Goal: Contribute content: Add original content to the website for others to see

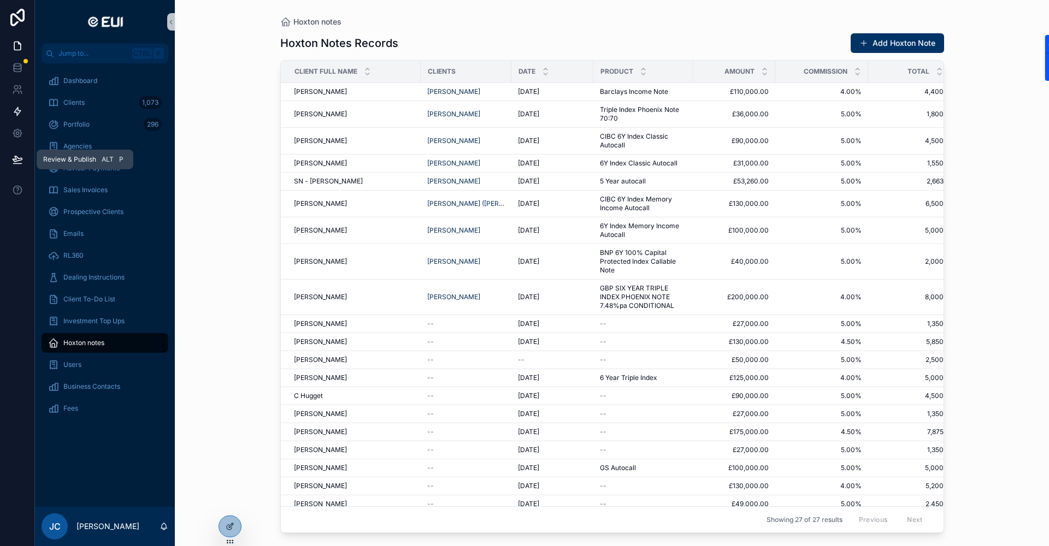
scroll to position [158, 0]
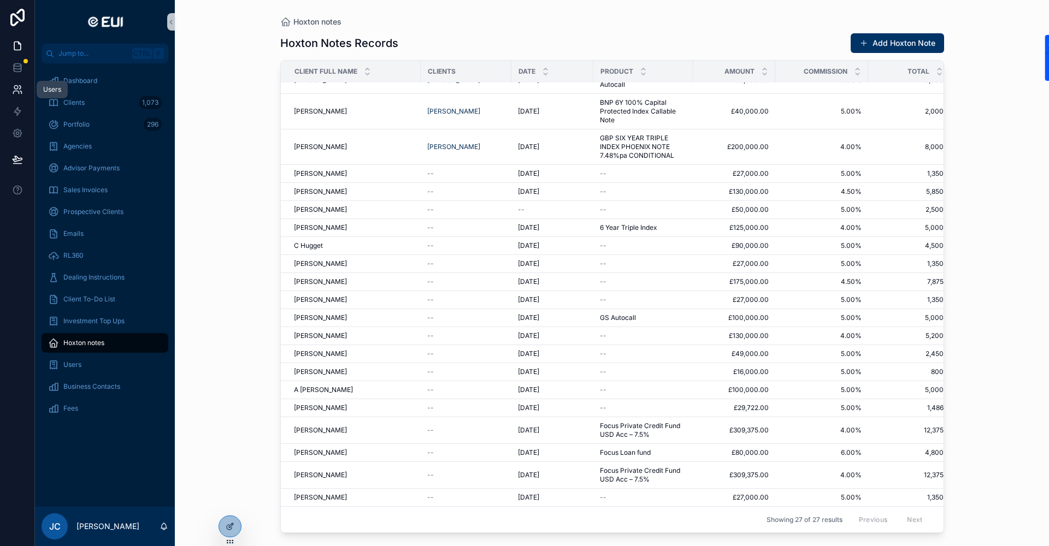
click at [9, 86] on link at bounding box center [17, 90] width 34 height 22
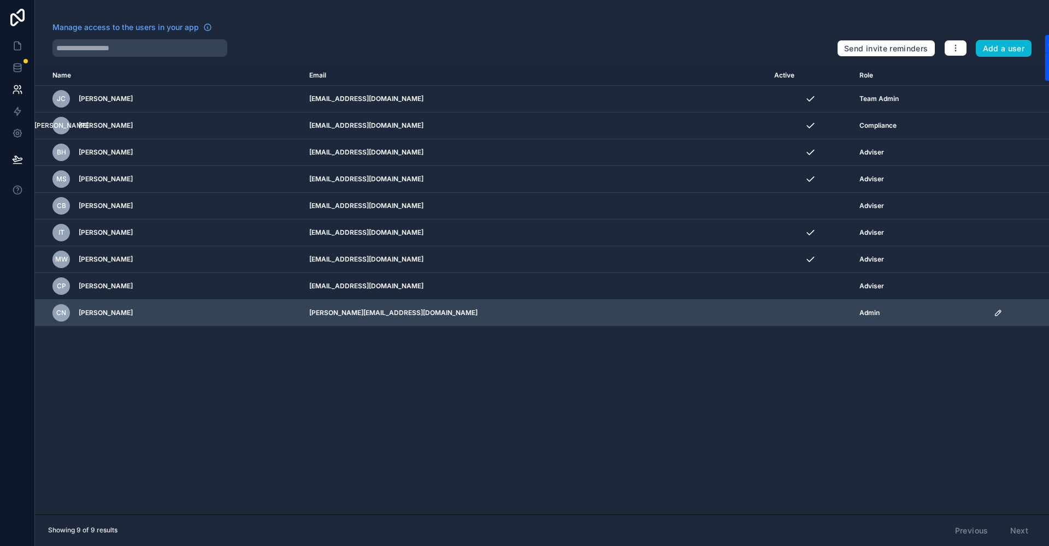
click at [994, 312] on icon "scrollable content" at bounding box center [998, 313] width 9 height 9
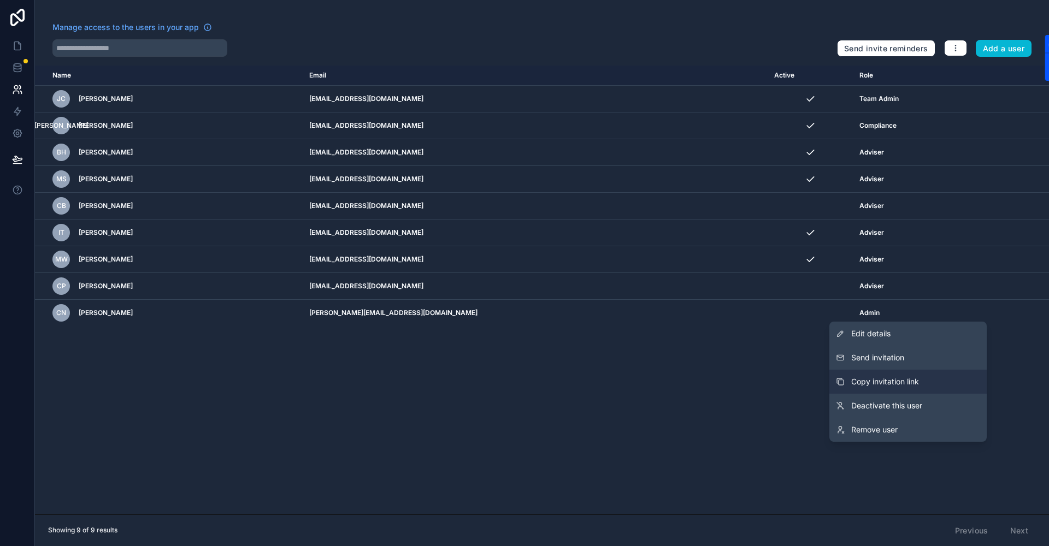
click at [907, 378] on span "Copy invitation link" at bounding box center [885, 381] width 68 height 11
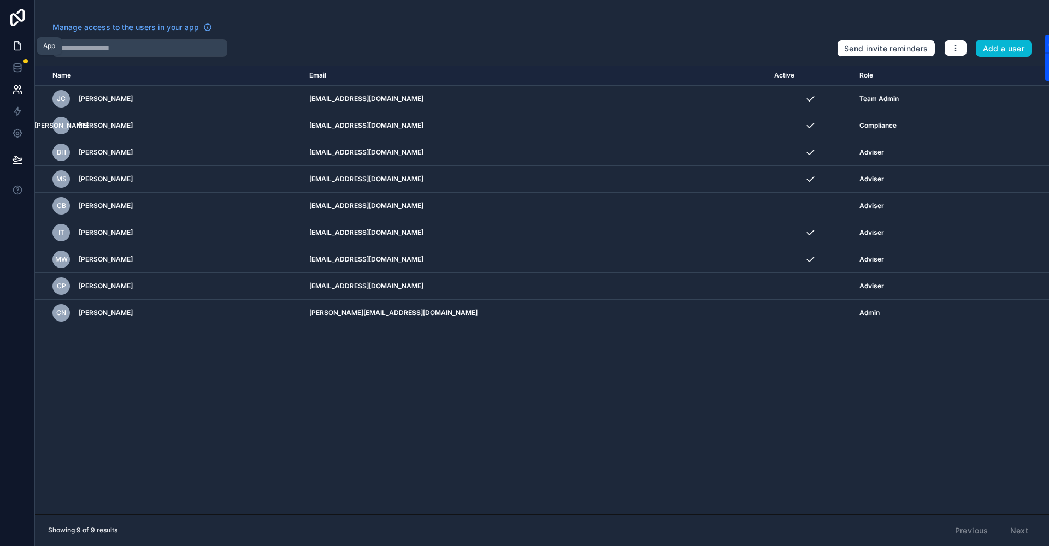
click at [17, 47] on icon at bounding box center [17, 45] width 11 height 11
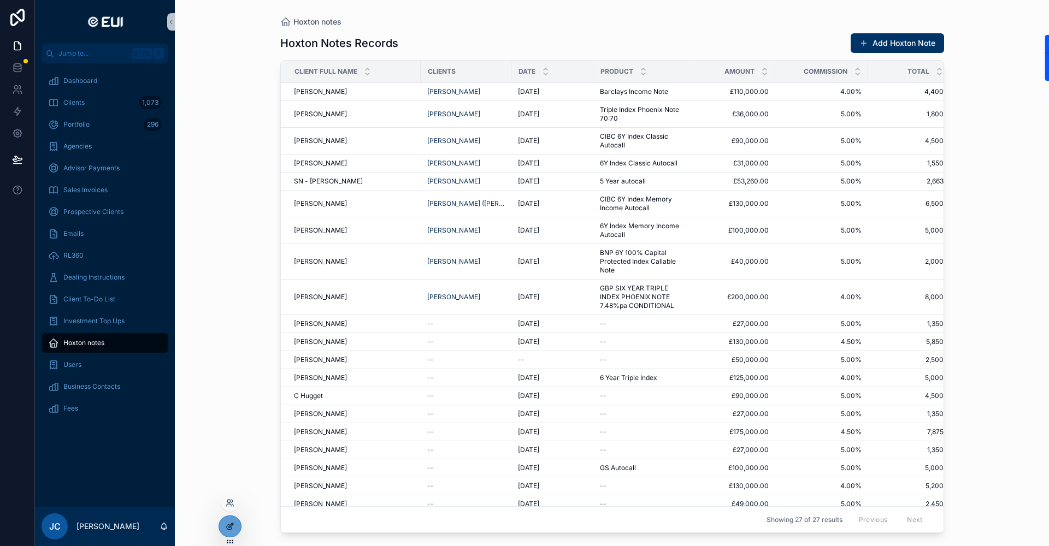
click at [226, 529] on icon at bounding box center [230, 526] width 9 height 9
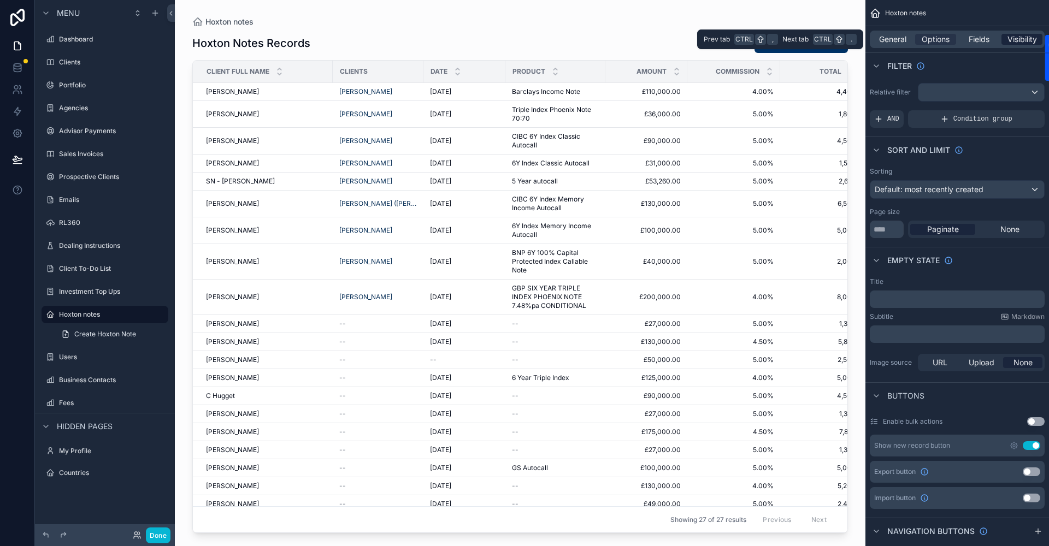
click at [1026, 39] on span "Visibility" at bounding box center [1021, 39] width 29 height 11
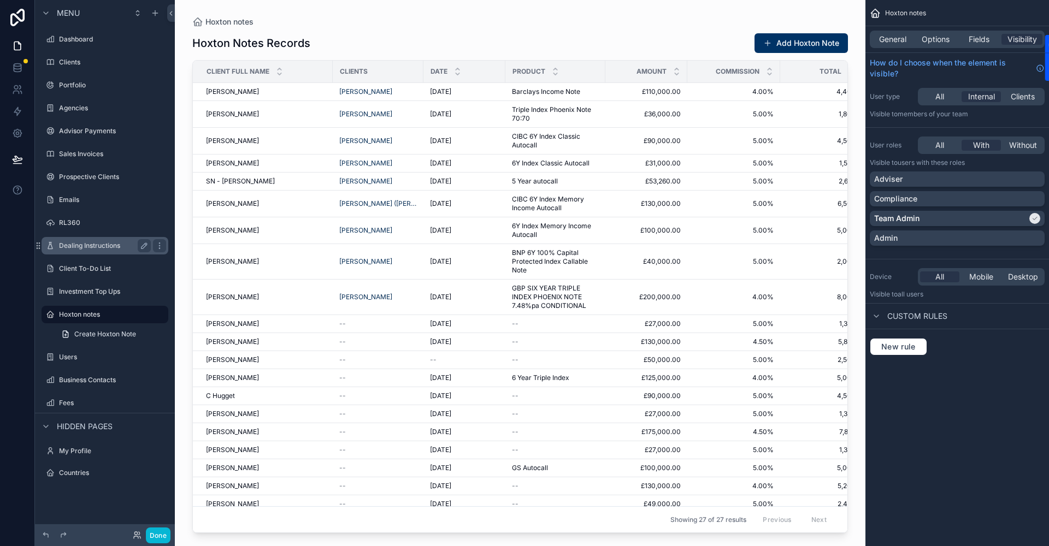
click at [89, 244] on label "Dealing Instructions" at bounding box center [102, 245] width 87 height 9
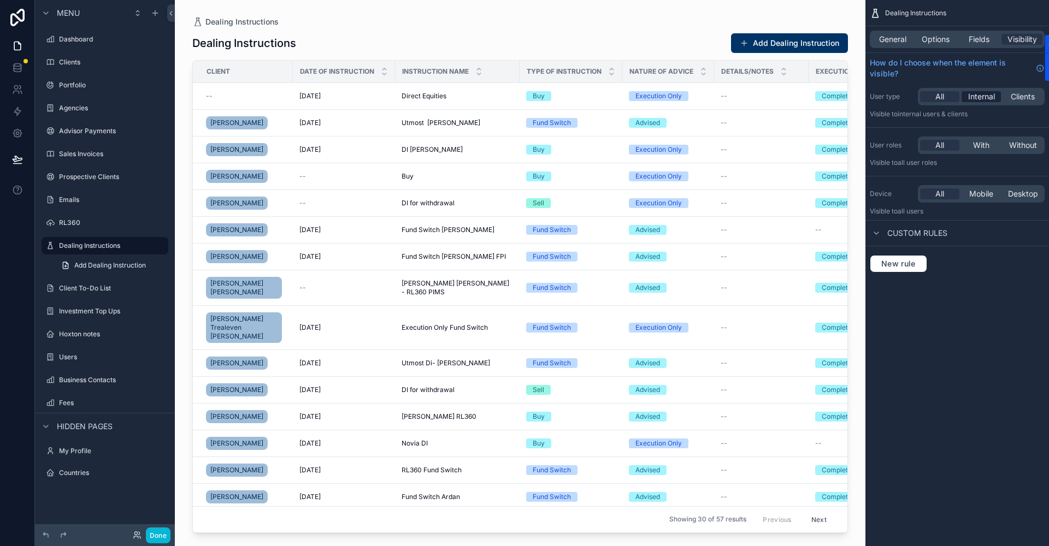
click at [976, 96] on span "Internal" at bounding box center [981, 96] width 27 height 11
click at [976, 143] on span "With" at bounding box center [981, 145] width 16 height 11
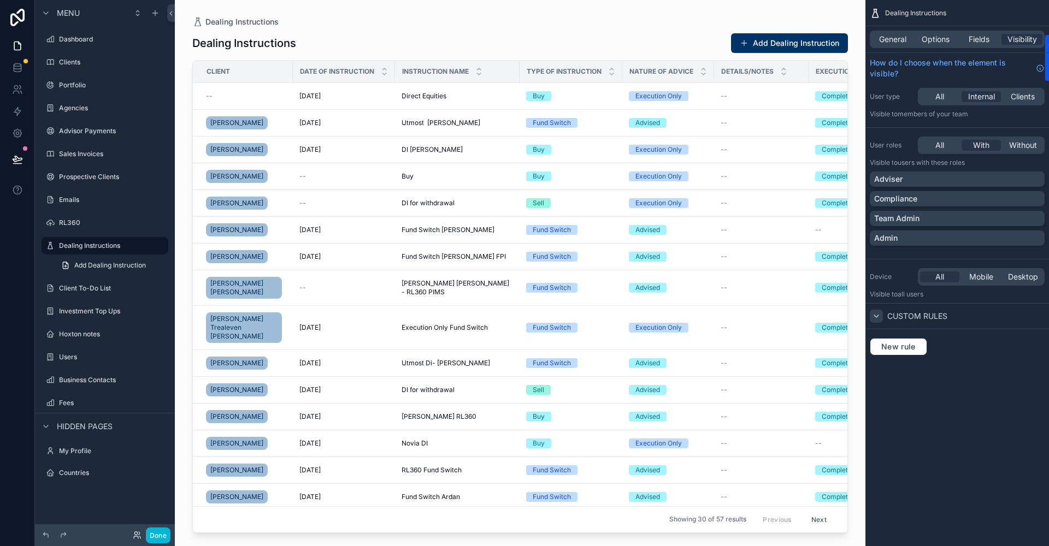
click at [881, 314] on div "scrollable content" at bounding box center [876, 316] width 13 height 13
click at [880, 314] on icon "scrollable content" at bounding box center [876, 316] width 9 height 9
click at [20, 155] on icon at bounding box center [17, 159] width 11 height 11
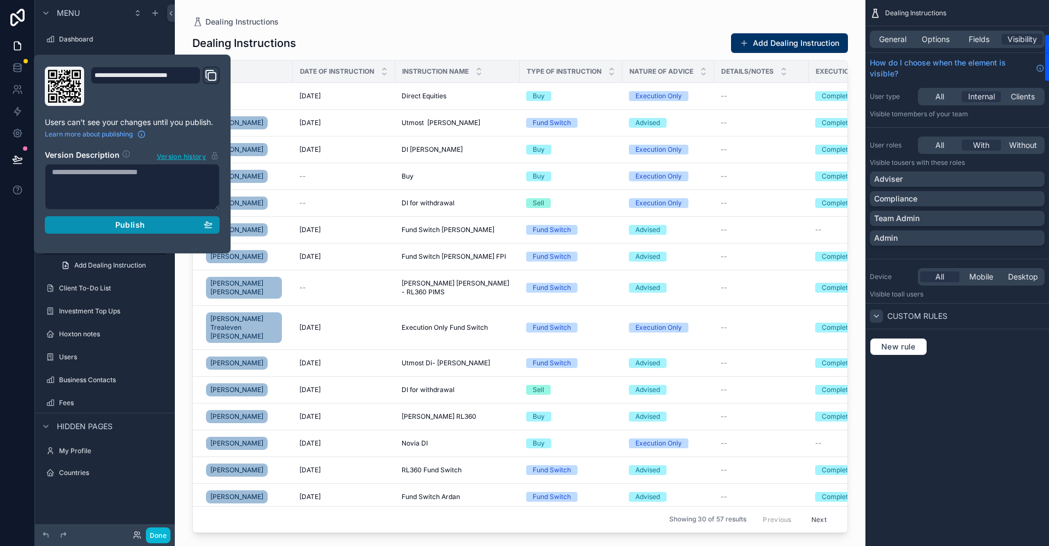
click at [120, 226] on span "Publish" at bounding box center [129, 225] width 29 height 10
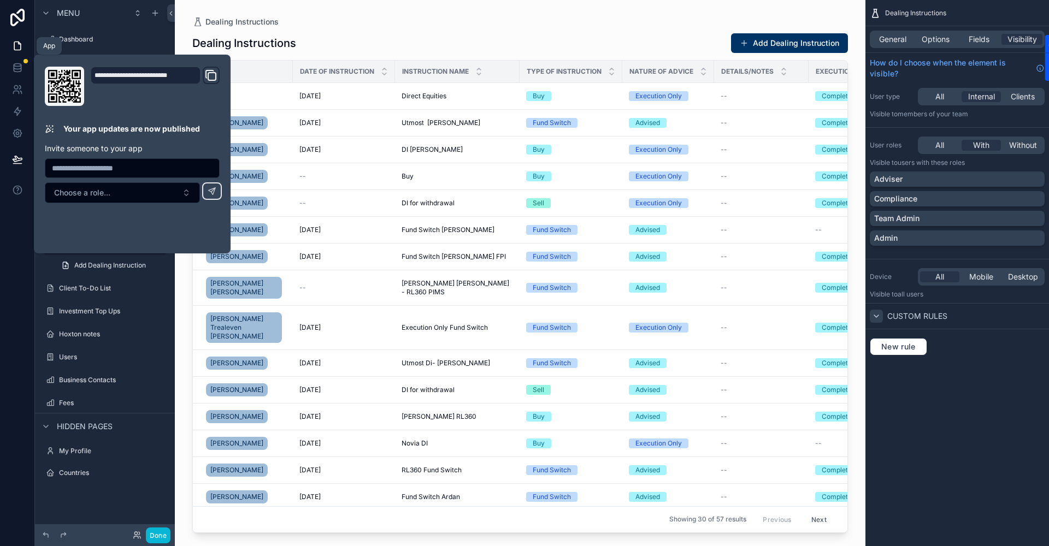
click at [20, 42] on icon at bounding box center [17, 45] width 11 height 11
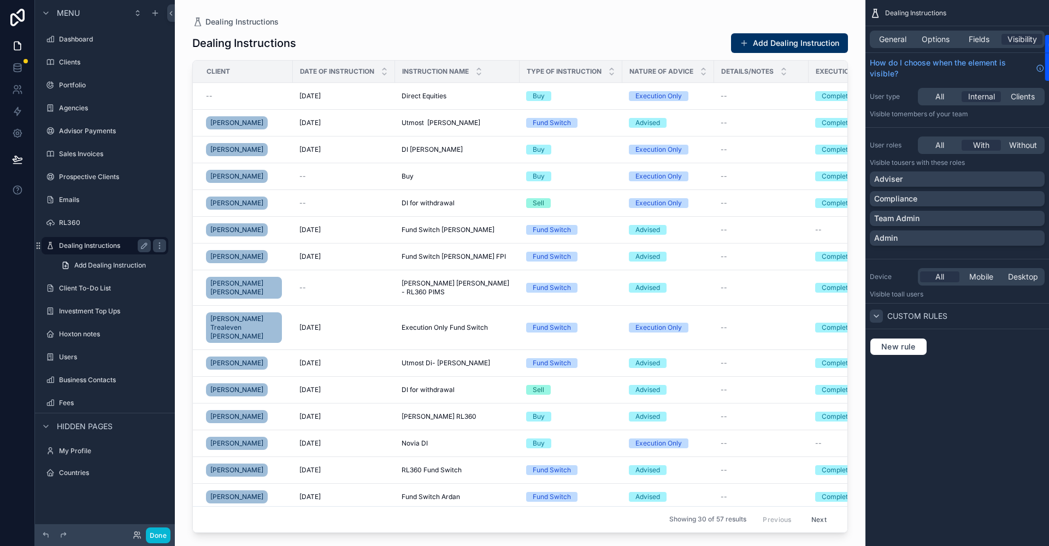
click at [84, 242] on label "Dealing Instructions" at bounding box center [102, 245] width 87 height 9
click at [62, 60] on label "Clients" at bounding box center [102, 62] width 87 height 9
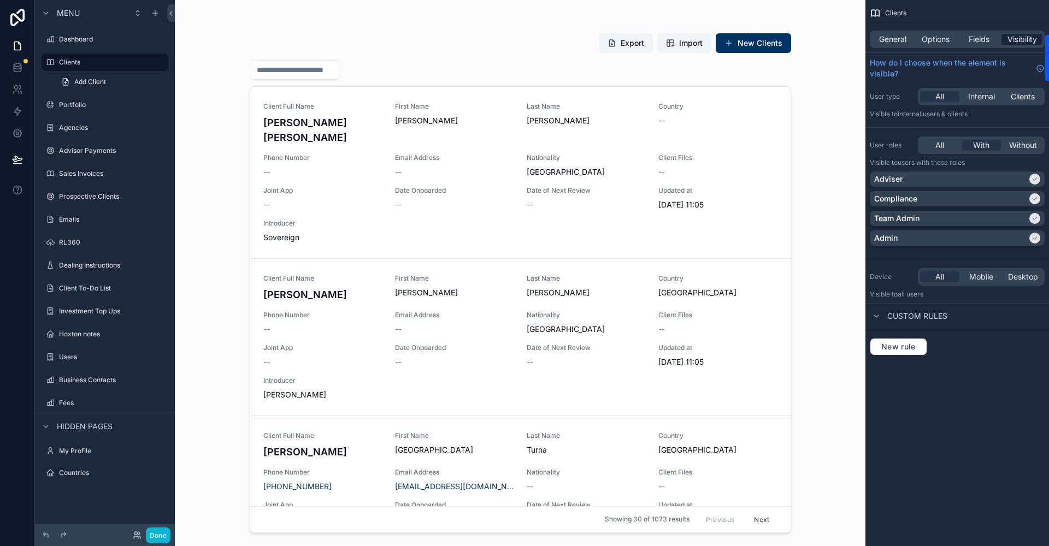
click at [1017, 43] on span "Visibility" at bounding box center [1021, 39] width 29 height 11
click at [1017, 40] on span "Visibility" at bounding box center [1021, 39] width 29 height 11
click at [19, 68] on icon at bounding box center [17, 67] width 11 height 11
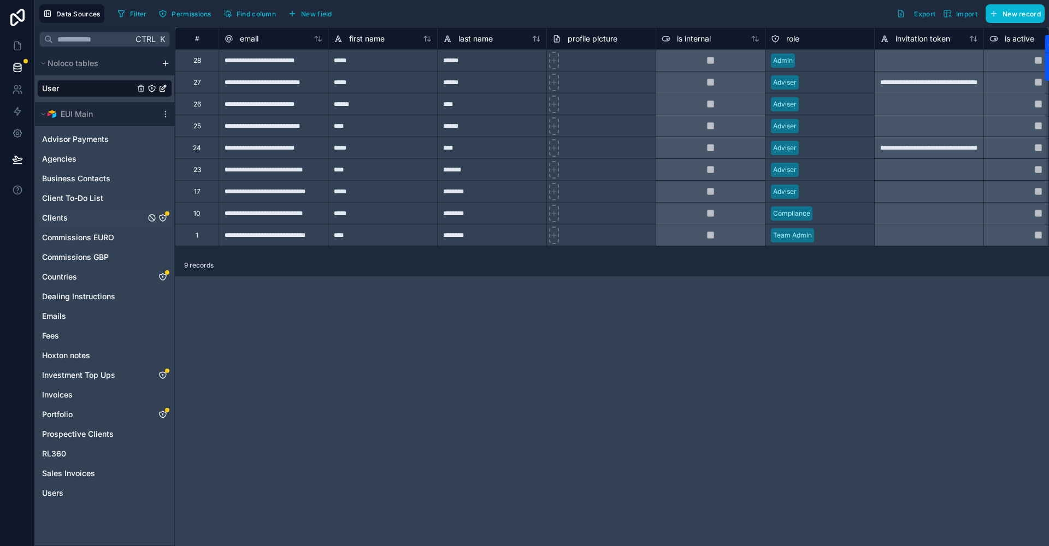
click at [54, 216] on span "Clients" at bounding box center [55, 217] width 26 height 11
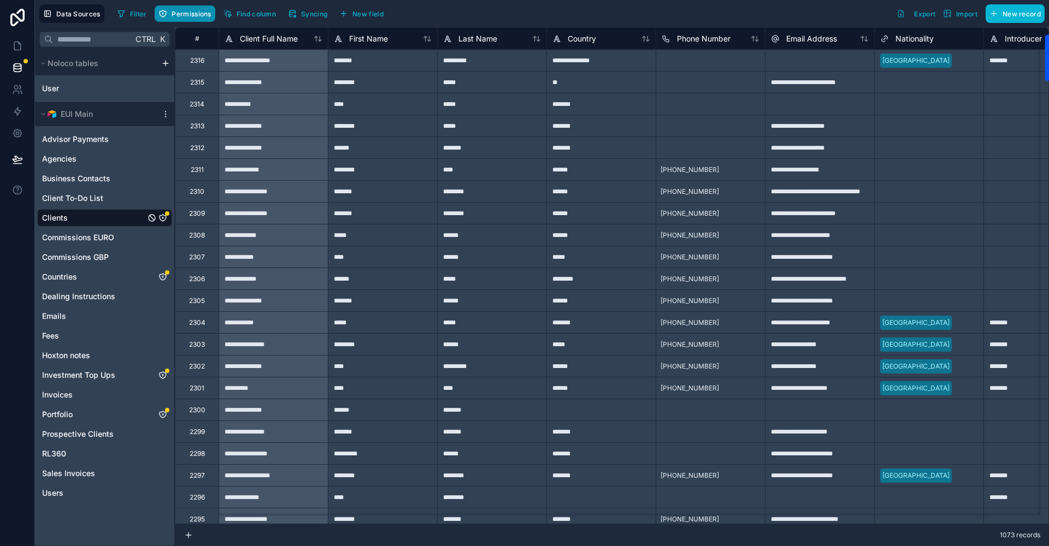
click at [191, 17] on span "Permissions" at bounding box center [191, 14] width 39 height 8
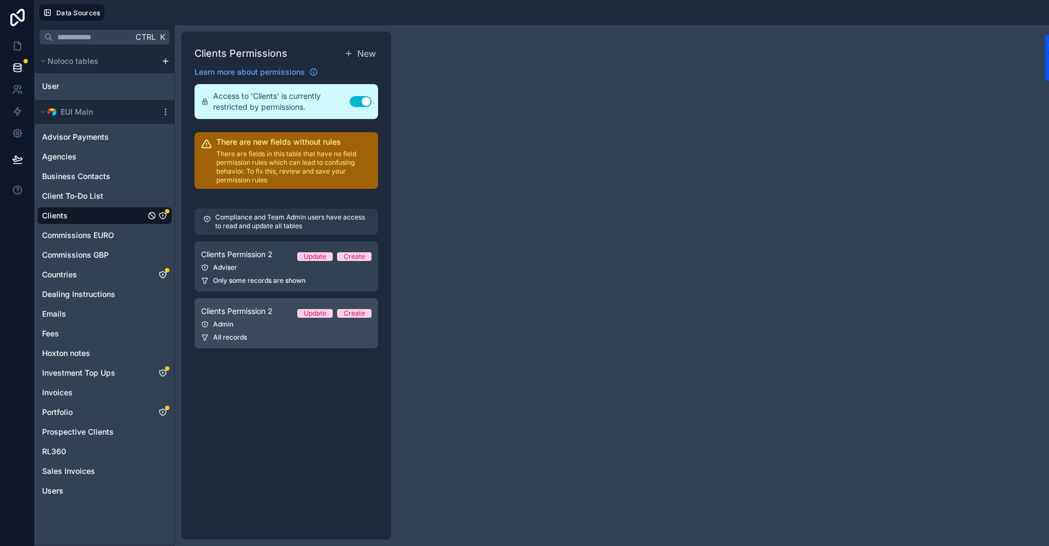
click at [261, 336] on div "All records" at bounding box center [286, 337] width 170 height 9
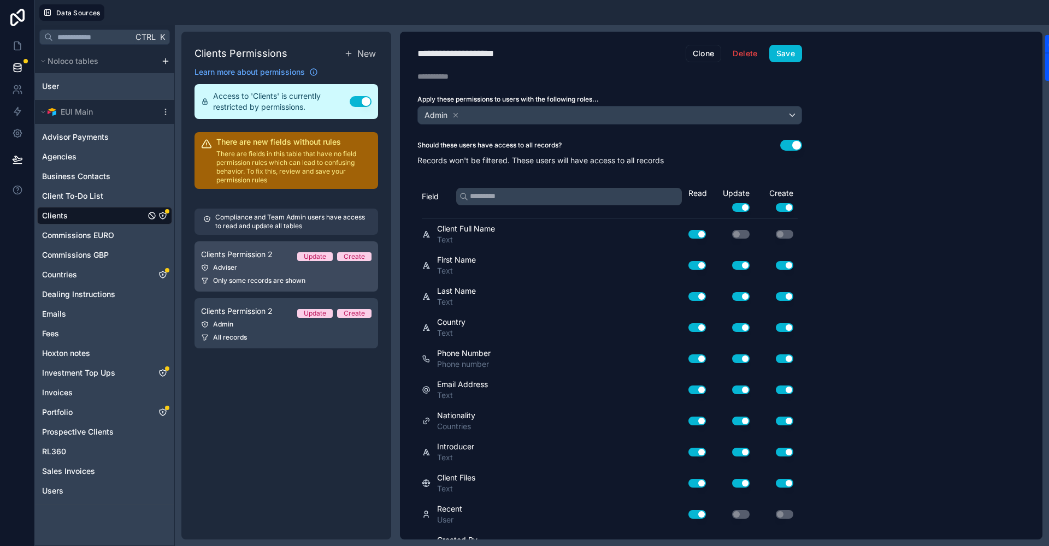
click at [276, 272] on link "Clients Permission 2 Update Create Adviser Only some records are shown" at bounding box center [286, 266] width 184 height 50
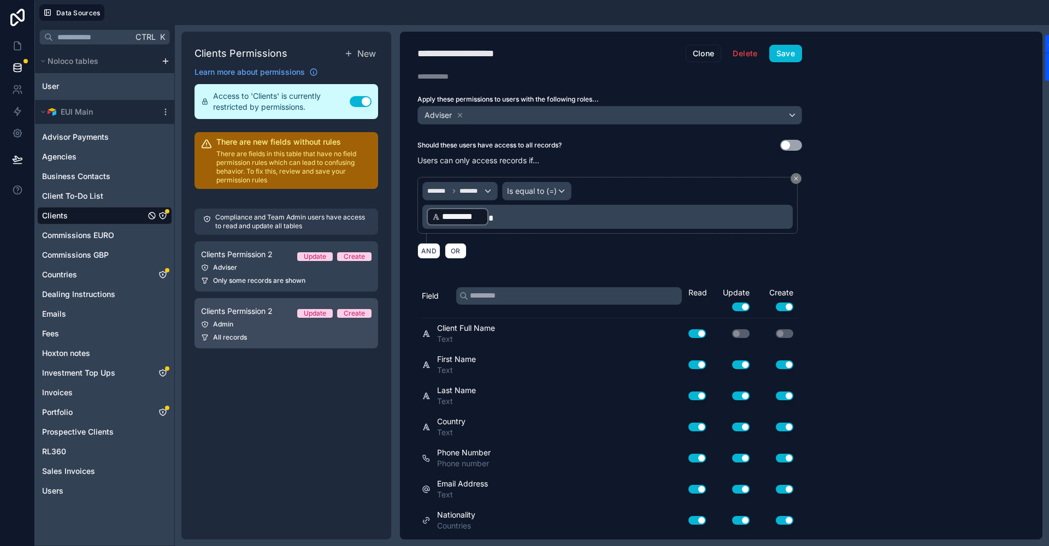
click at [278, 331] on link "Clients Permission 2 Update Create Admin All records" at bounding box center [286, 323] width 184 height 50
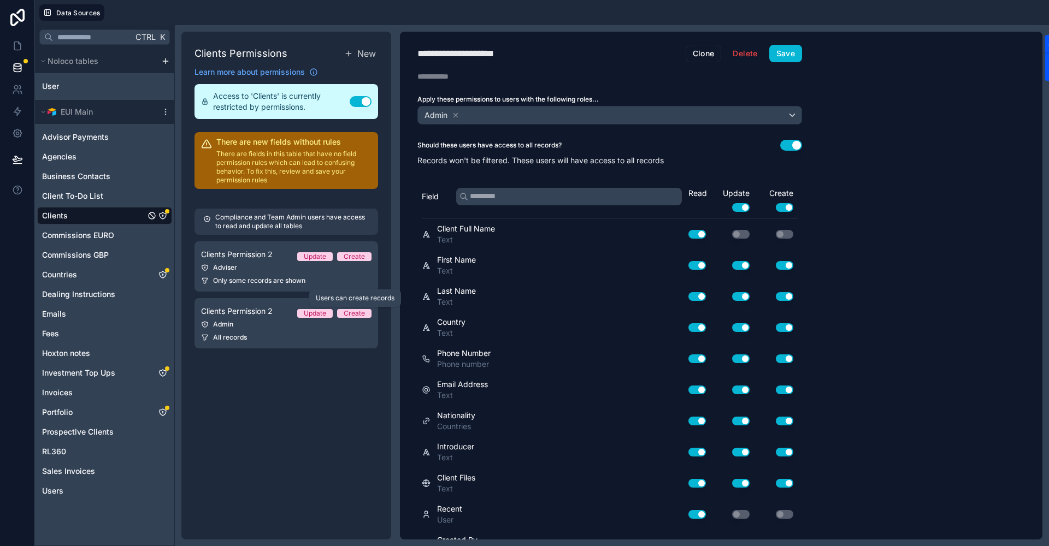
click at [781, 144] on button "Use setting" at bounding box center [791, 145] width 22 height 11
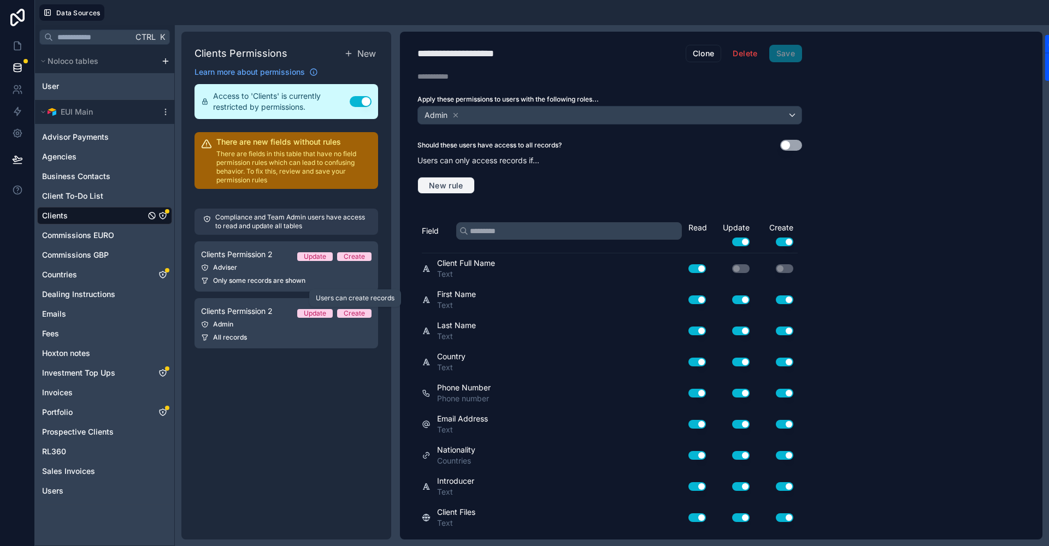
click at [450, 182] on span "New rule" at bounding box center [445, 186] width 43 height 10
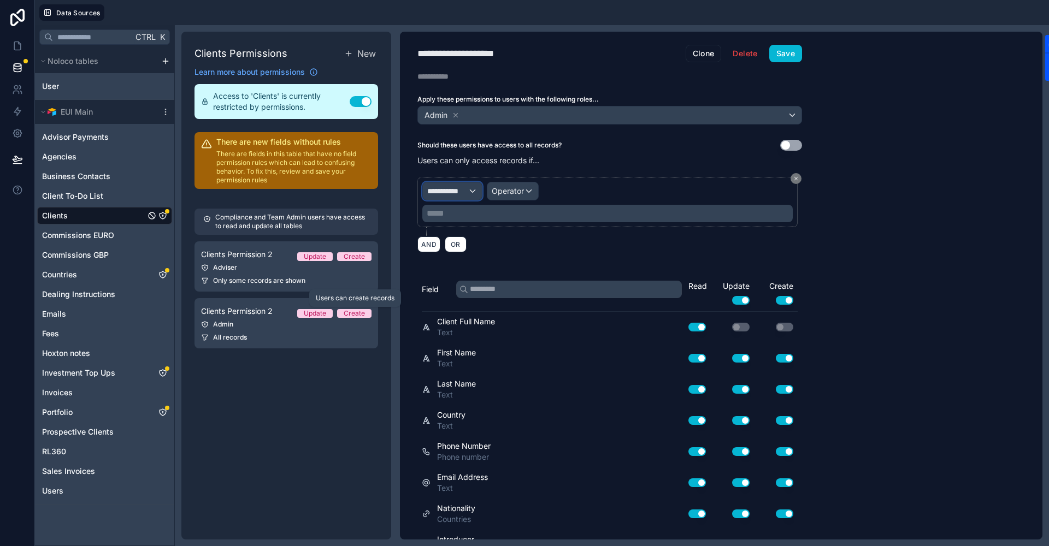
click at [474, 192] on div "**********" at bounding box center [452, 190] width 59 height 17
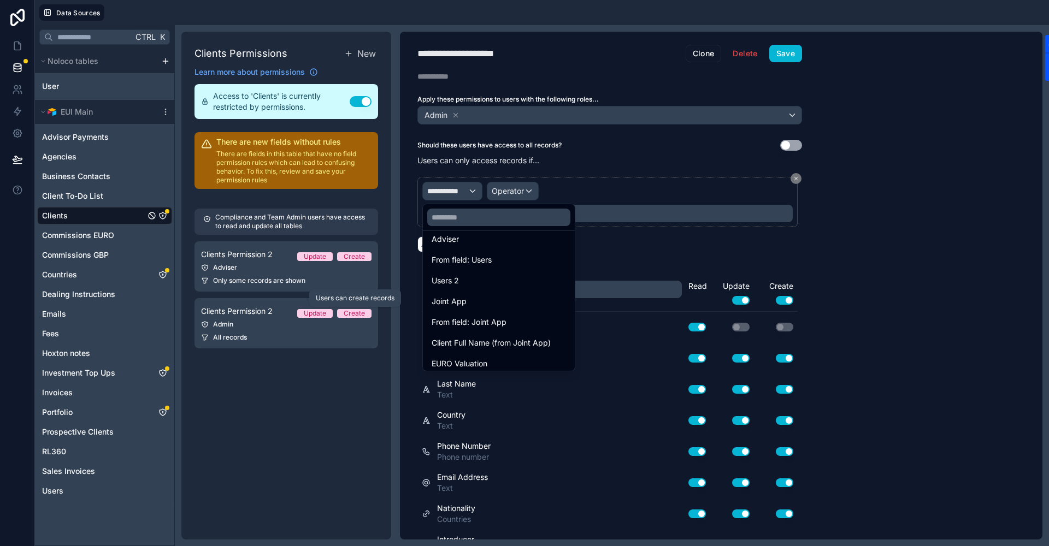
scroll to position [1228, 0]
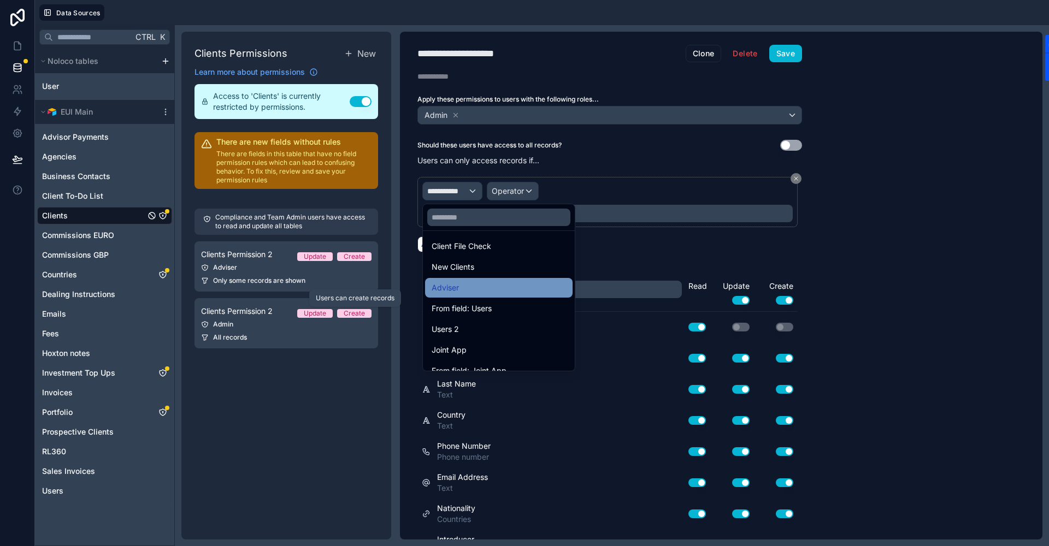
click at [480, 283] on div "Adviser" at bounding box center [499, 287] width 134 height 13
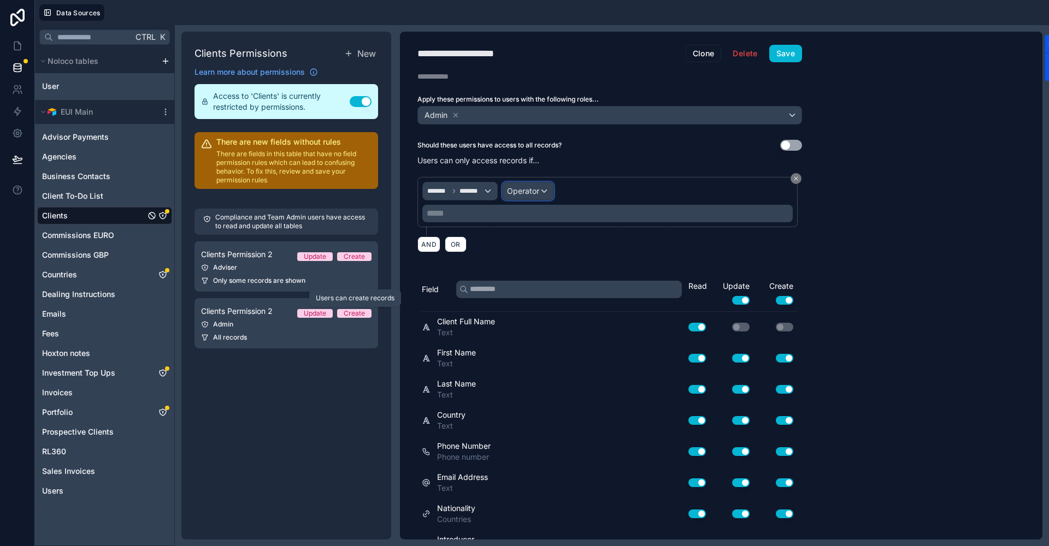
click at [540, 190] on div "Operator" at bounding box center [528, 190] width 51 height 17
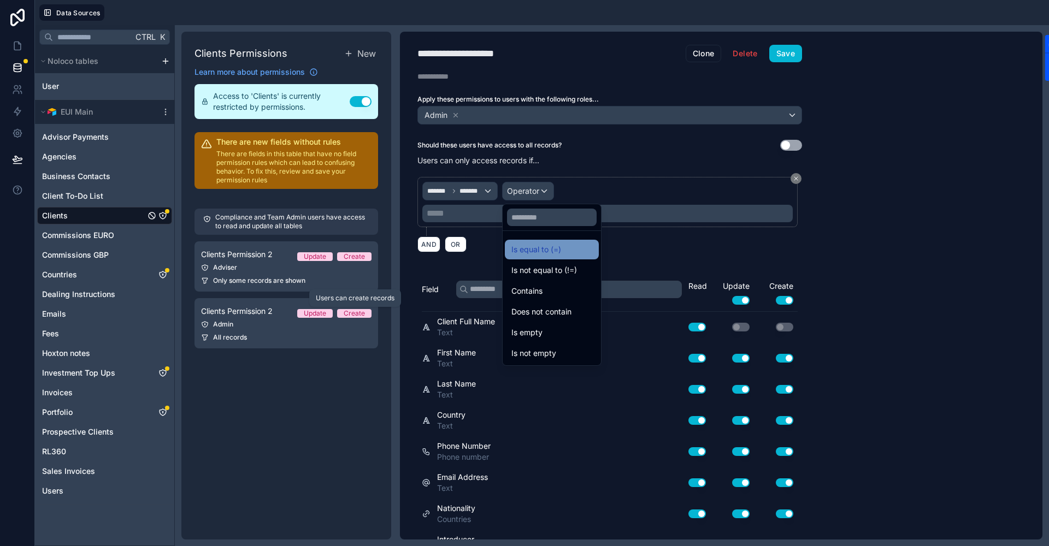
click at [547, 246] on span "Is equal to (=)" at bounding box center [536, 249] width 50 height 13
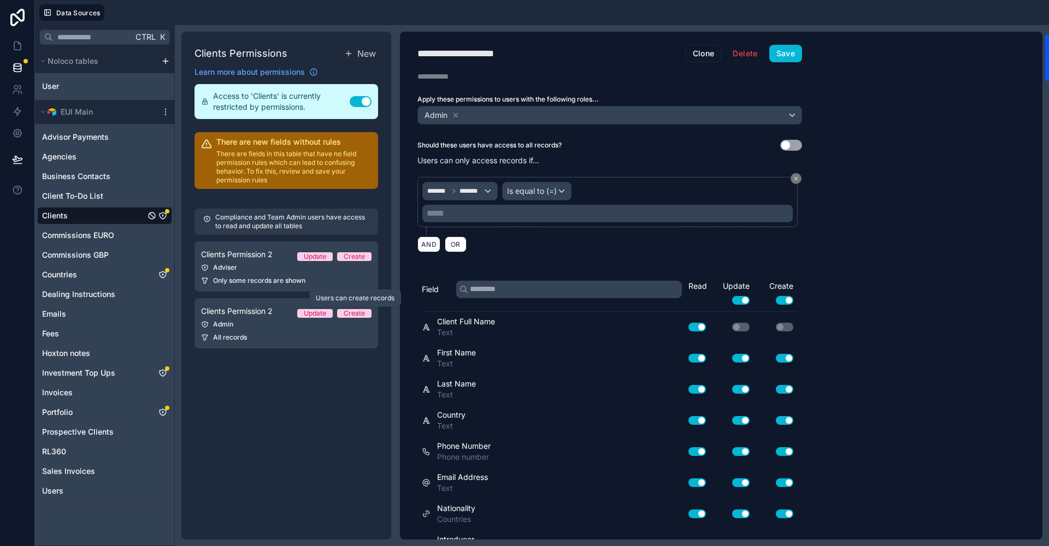
click at [457, 212] on p "***** ﻿" at bounding box center [609, 213] width 364 height 13
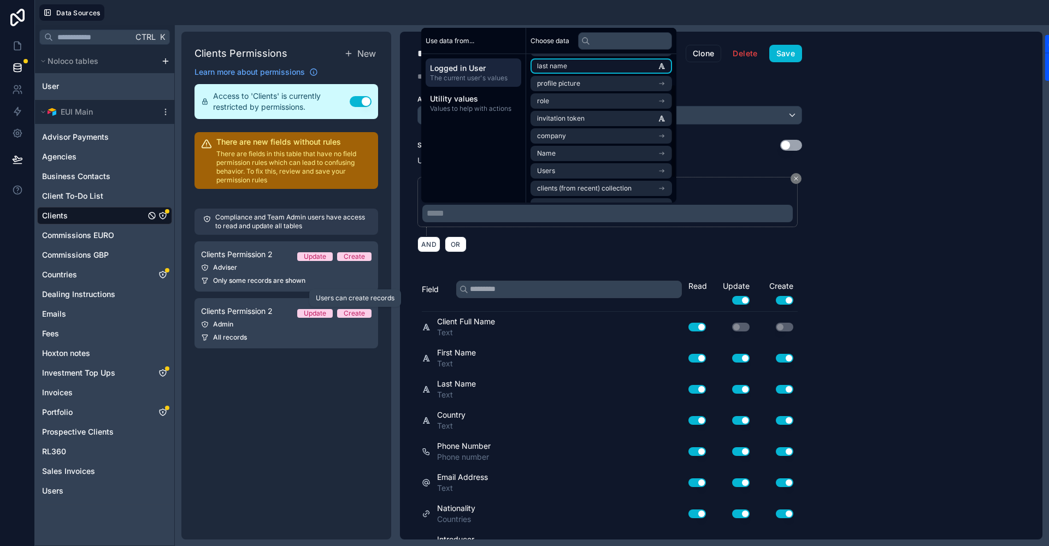
scroll to position [55, 0]
click at [598, 131] on li "Name" at bounding box center [600, 133] width 141 height 15
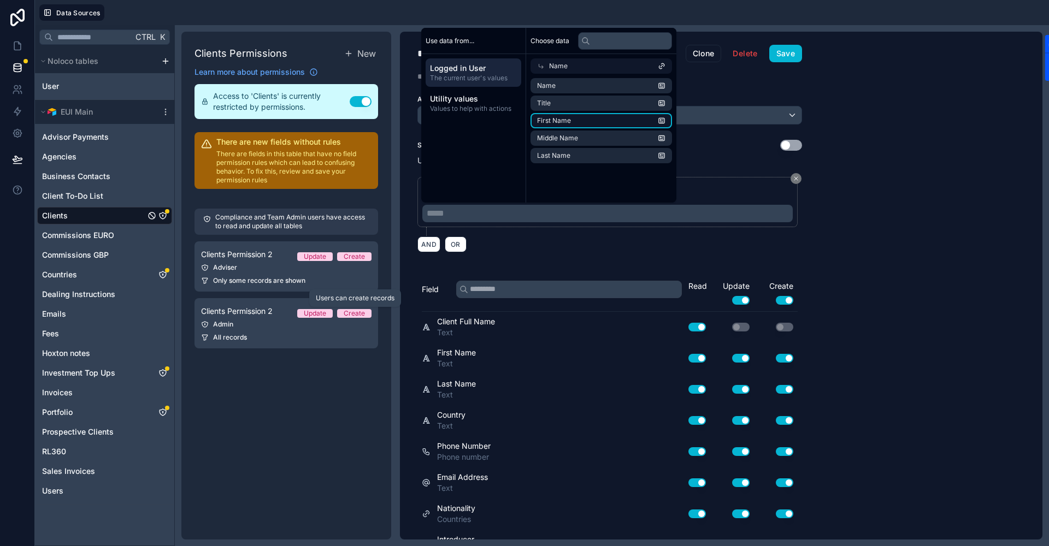
click at [589, 116] on li "First Name" at bounding box center [600, 120] width 141 height 15
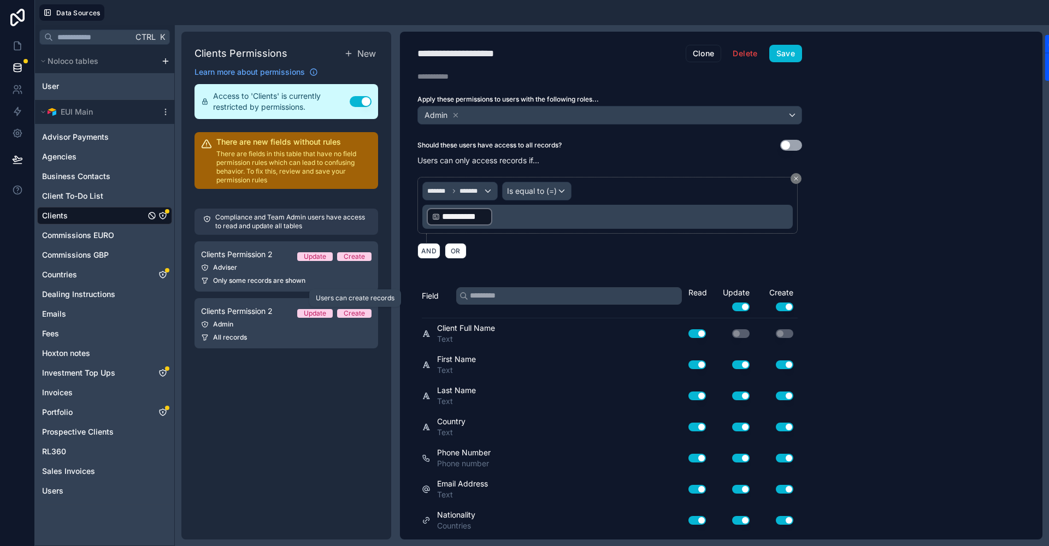
click at [471, 212] on span "**********" at bounding box center [464, 216] width 45 height 13
drag, startPoint x: 473, startPoint y: 214, endPoint x: 863, endPoint y: 251, distance: 391.8
click at [865, 252] on div "**********" at bounding box center [721, 286] width 642 height 508
click at [559, 193] on div "Is equal to (=)" at bounding box center [537, 190] width 68 height 17
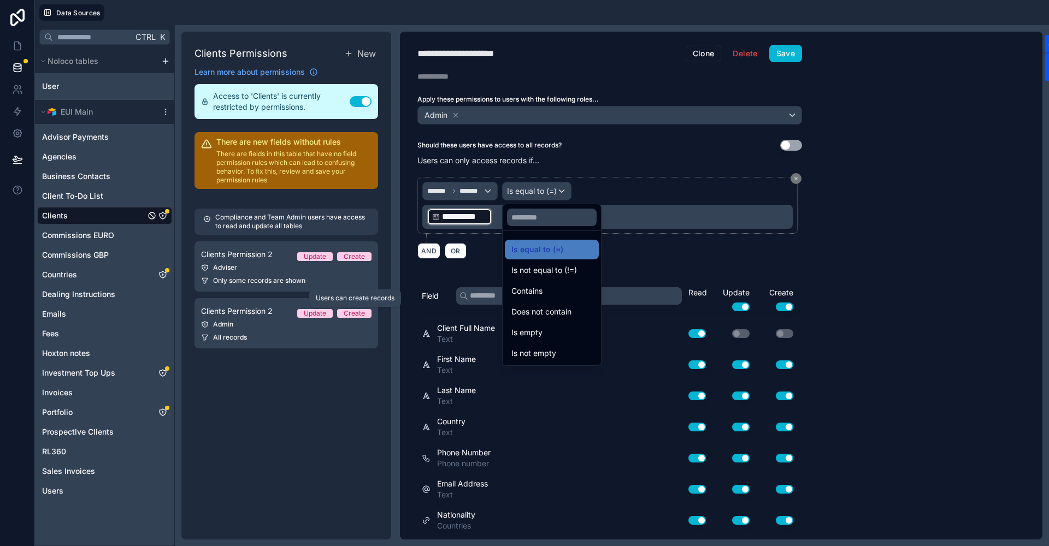
click at [559, 286] on div "Contains" at bounding box center [551, 291] width 81 height 13
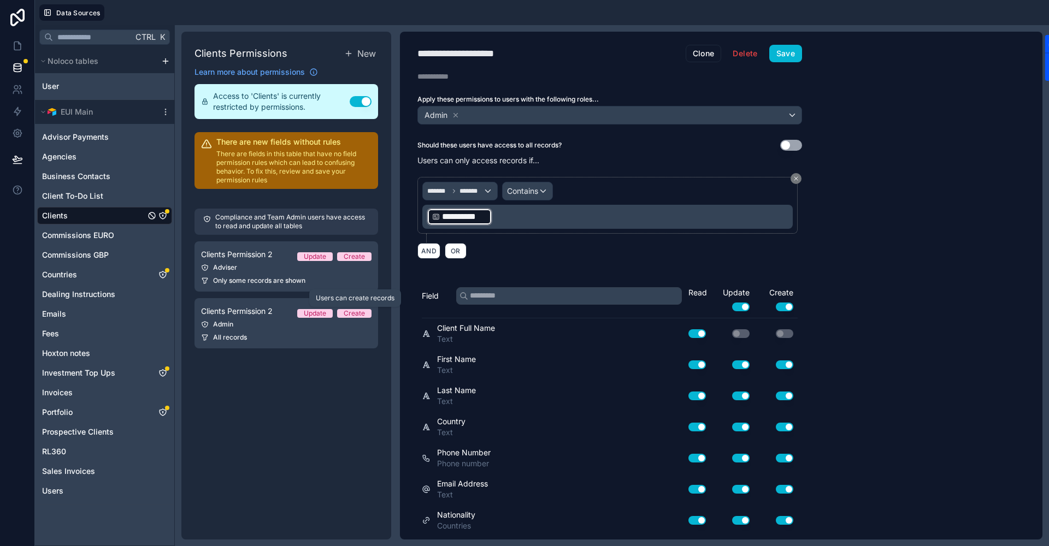
click at [476, 217] on span "**********" at bounding box center [464, 216] width 45 height 13
drag, startPoint x: 476, startPoint y: 217, endPoint x: 578, endPoint y: 217, distance: 102.2
click at [676, 216] on p "**********" at bounding box center [609, 217] width 364 height 20
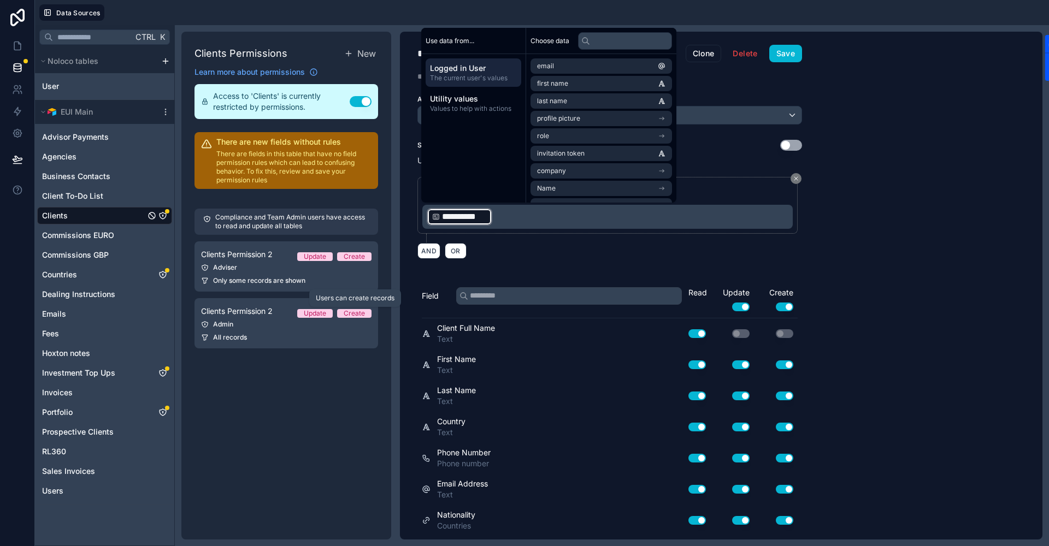
click at [497, 216] on p "**********" at bounding box center [609, 217] width 364 height 20
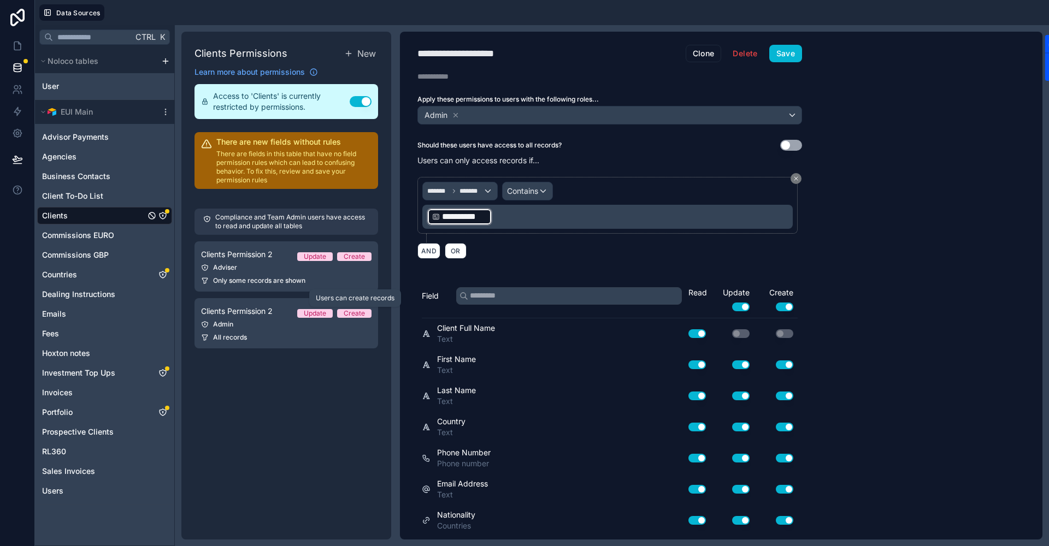
click at [500, 216] on p "**********" at bounding box center [609, 217] width 364 height 20
click at [471, 214] on span "**********" at bounding box center [464, 216] width 45 height 13
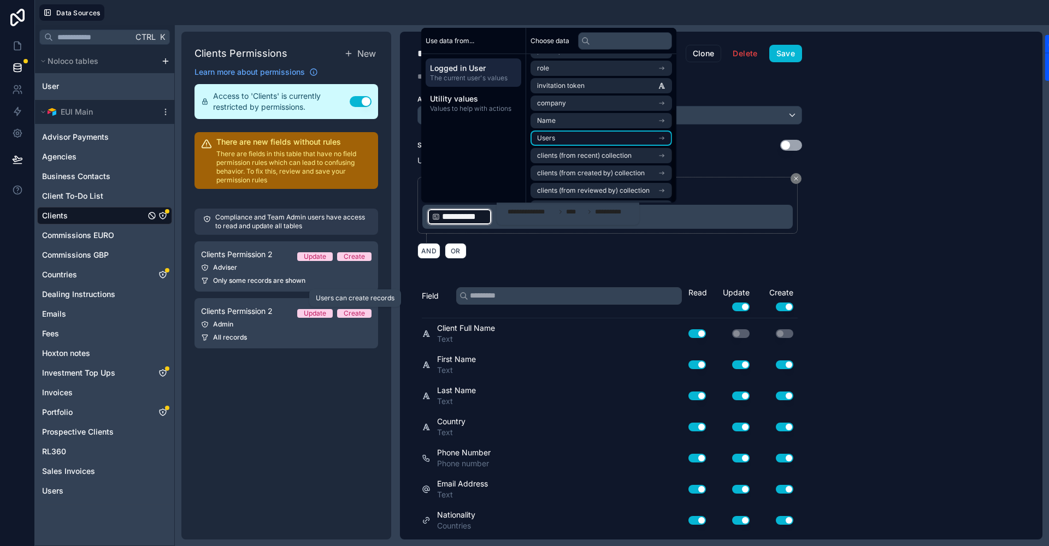
scroll to position [85, 0]
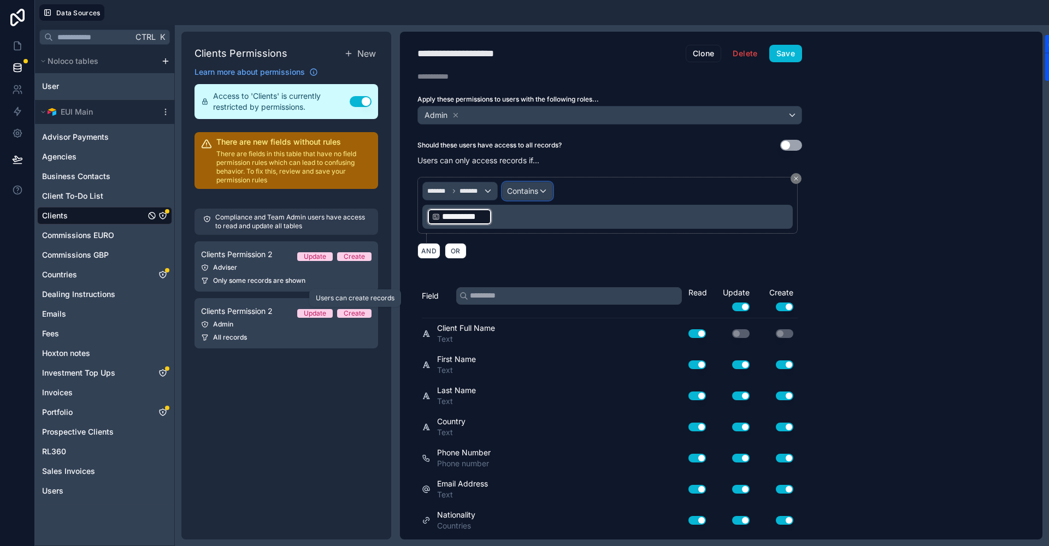
drag, startPoint x: 474, startPoint y: 214, endPoint x: 535, endPoint y: 189, distance: 65.9
click at [535, 189] on span "Contains" at bounding box center [522, 191] width 31 height 11
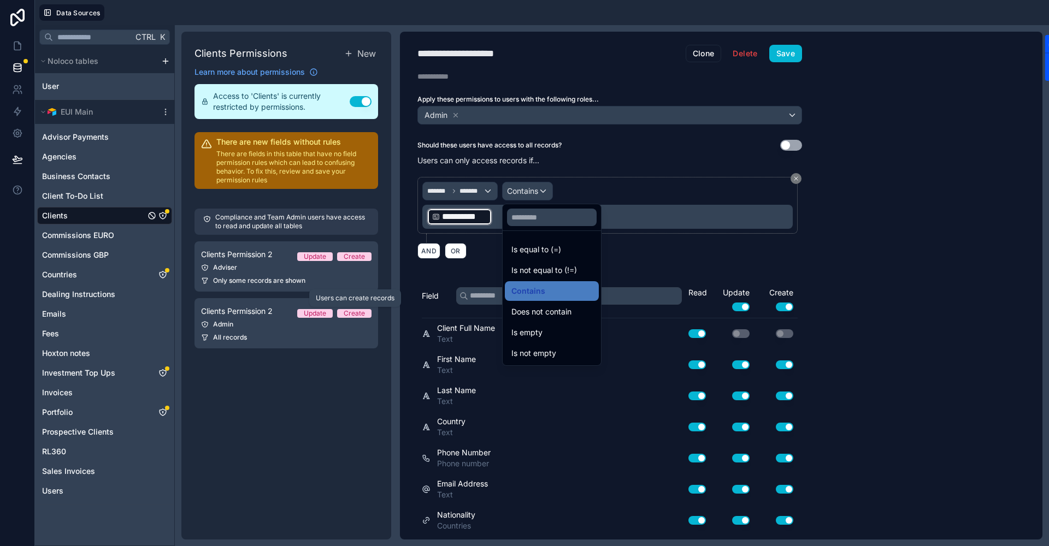
click at [446, 218] on div at bounding box center [524, 273] width 1049 height 546
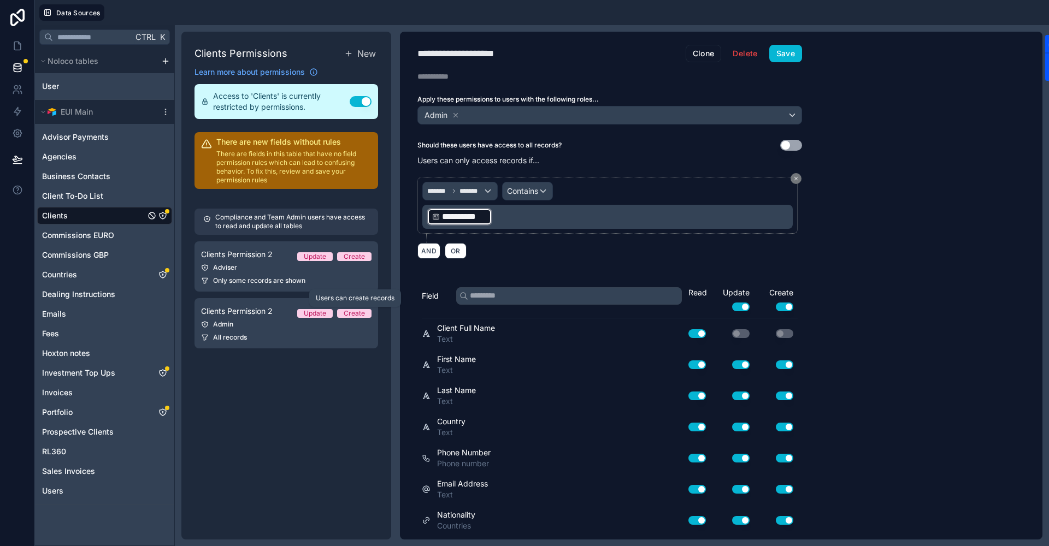
click at [446, 218] on span "**********" at bounding box center [464, 216] width 45 height 13
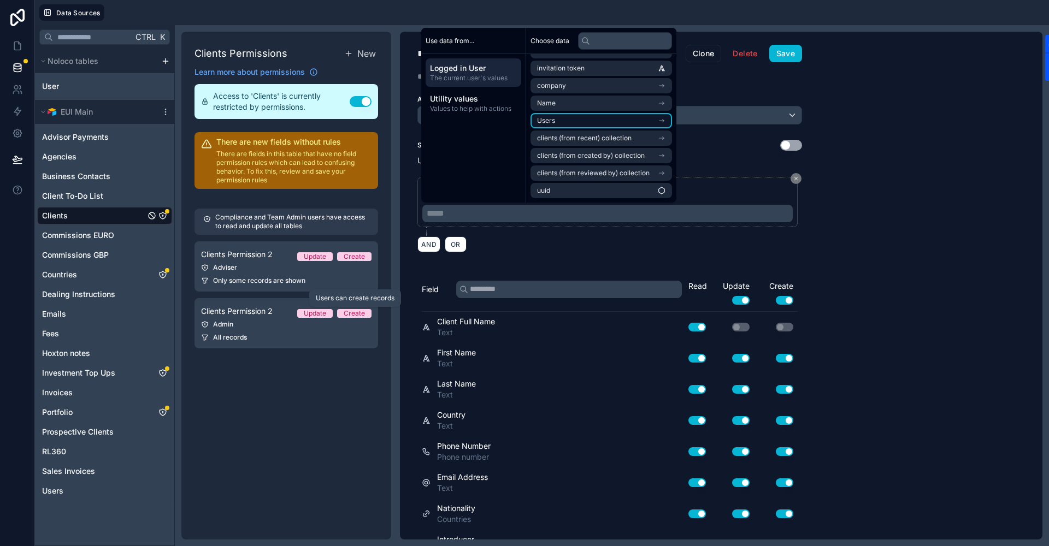
click at [579, 126] on li "Users" at bounding box center [600, 120] width 141 height 15
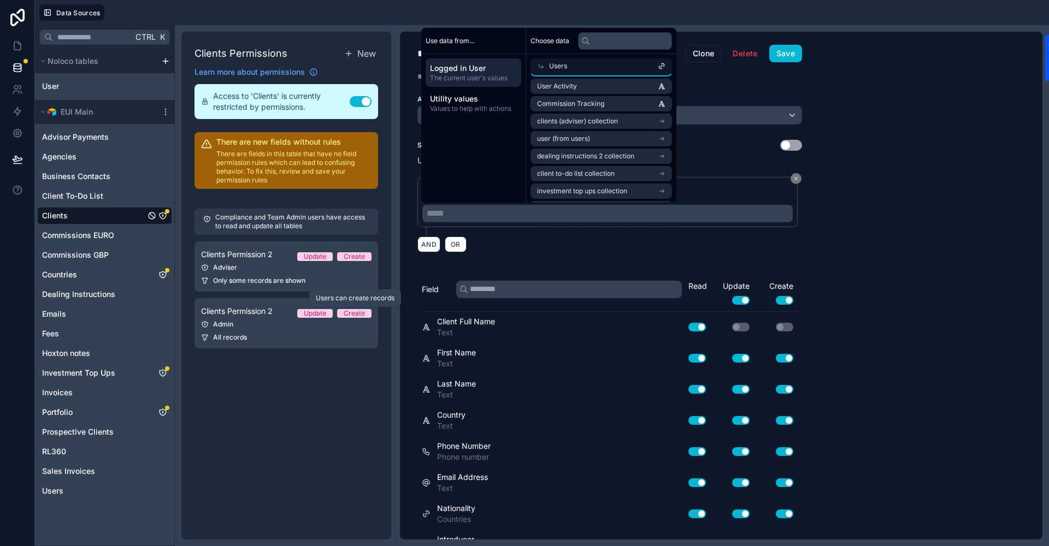
scroll to position [140, 0]
click at [588, 134] on span "user (from users)" at bounding box center [563, 138] width 53 height 9
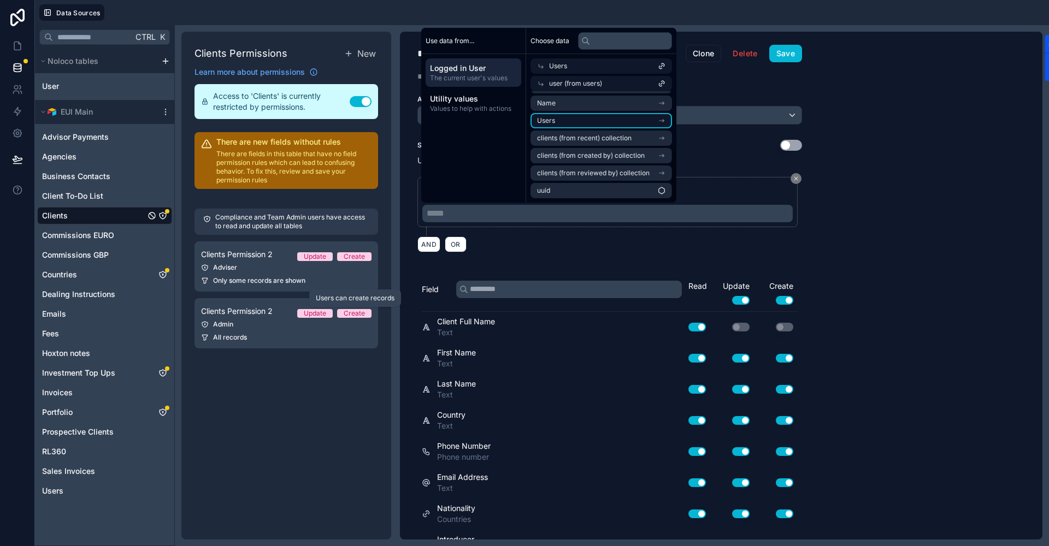
click at [571, 119] on li "Users" at bounding box center [600, 120] width 141 height 15
click at [453, 209] on p "***** ﻿" at bounding box center [609, 213] width 364 height 13
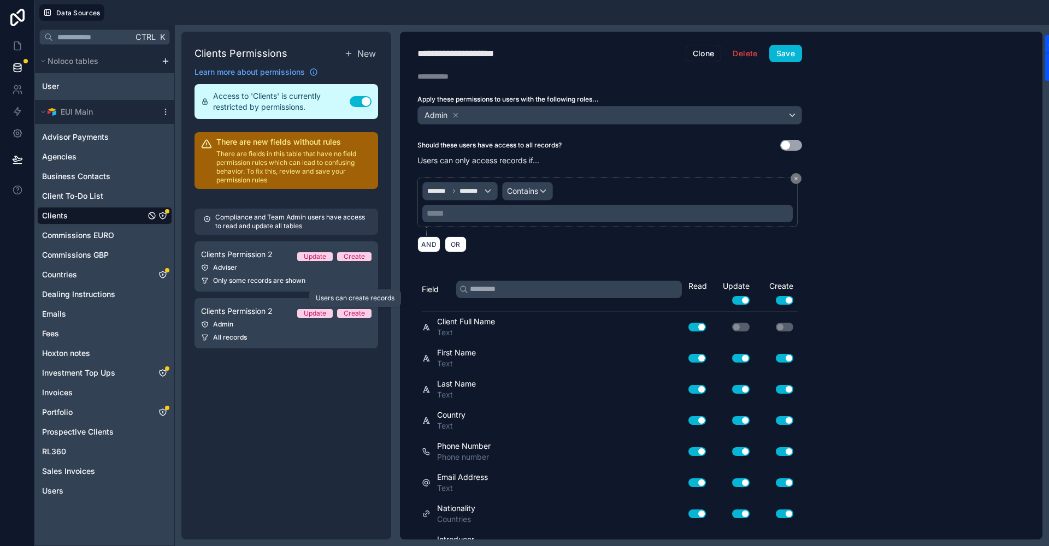
click at [486, 217] on p "***** ﻿" at bounding box center [609, 213] width 364 height 13
click at [434, 245] on button "AND" at bounding box center [428, 245] width 23 height 16
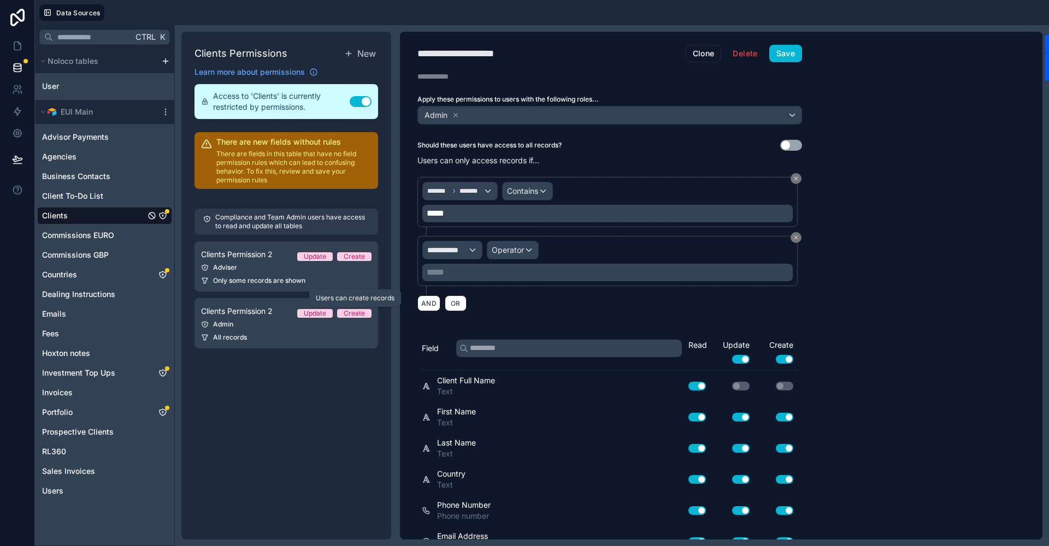
click at [452, 274] on p "***** ﻿" at bounding box center [609, 272] width 364 height 13
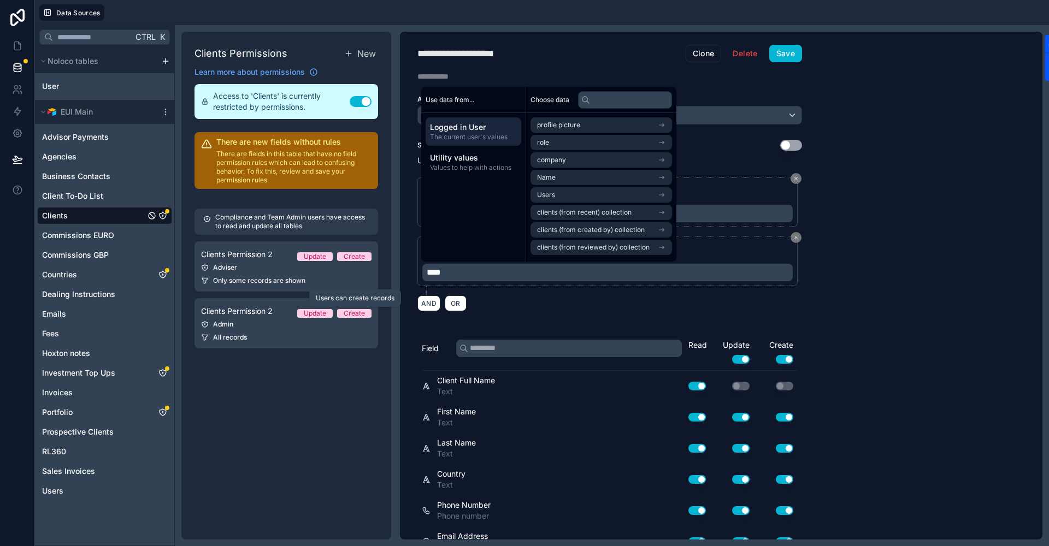
click at [854, 293] on div "**********" at bounding box center [721, 286] width 642 height 508
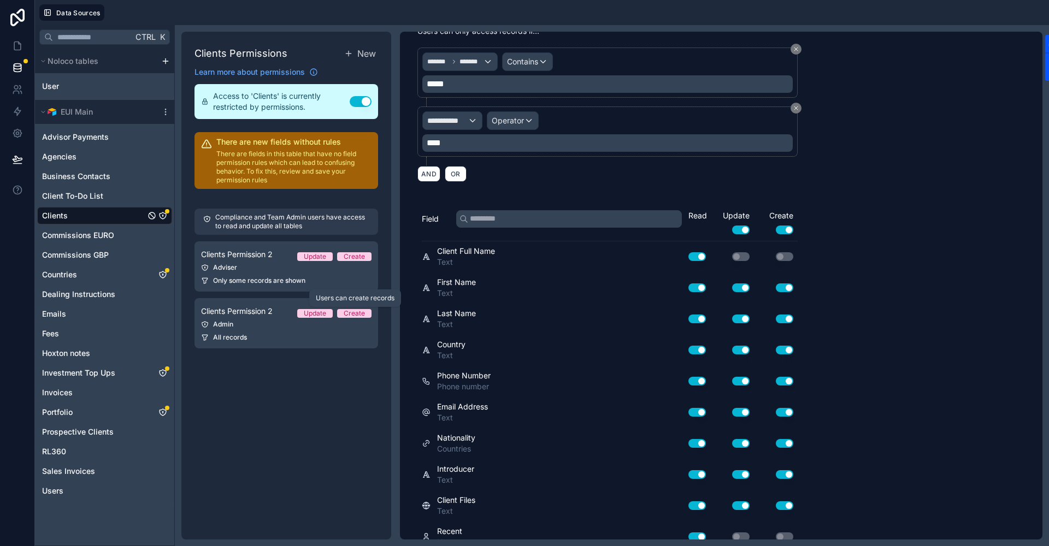
scroll to position [0, 0]
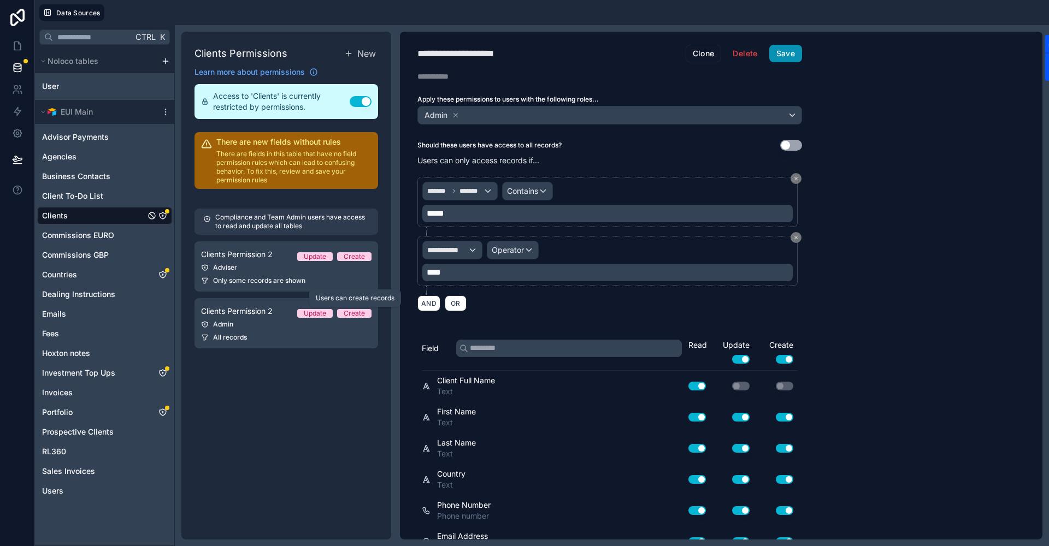
click at [788, 54] on button "Save" at bounding box center [785, 53] width 33 height 17
click at [793, 238] on icon at bounding box center [796, 237] width 7 height 7
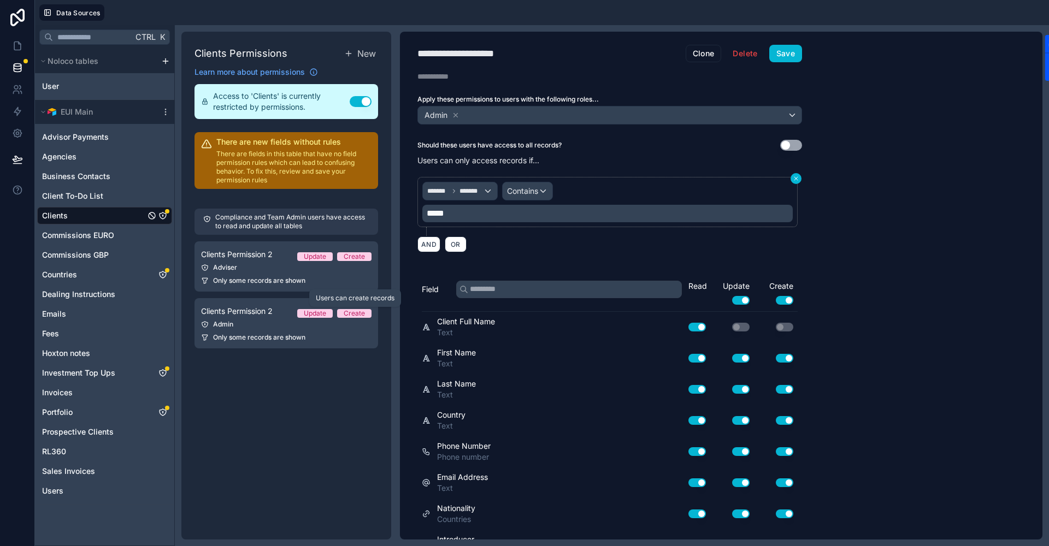
click at [794, 175] on icon at bounding box center [796, 178] width 7 height 7
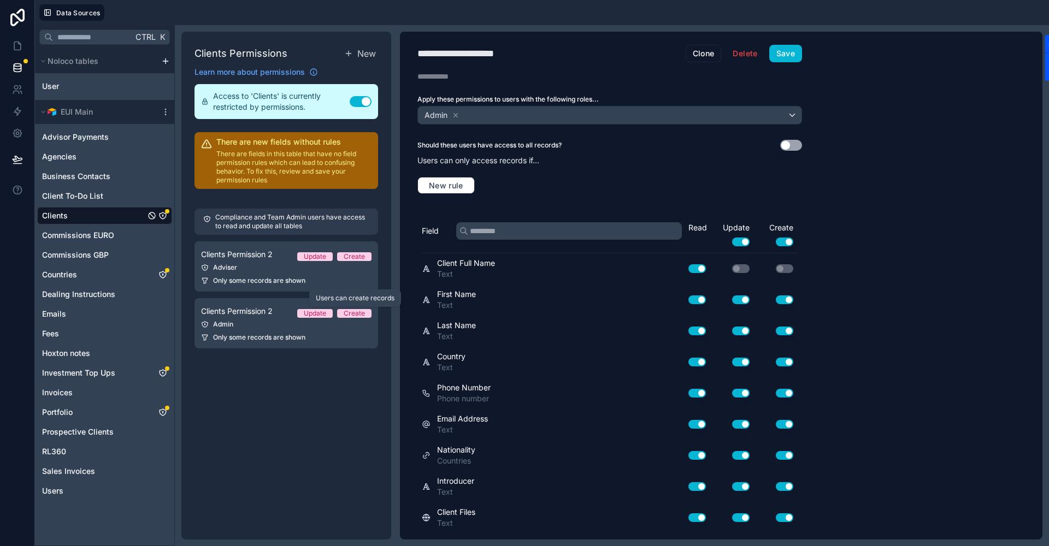
click at [796, 143] on button "Use setting" at bounding box center [791, 145] width 22 height 11
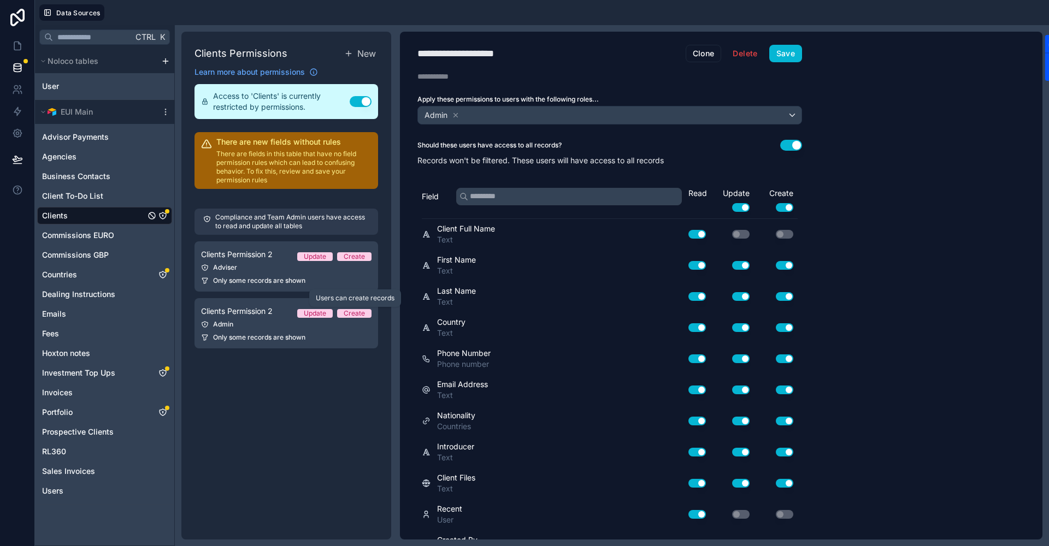
click at [914, 248] on div "**********" at bounding box center [721, 286] width 642 height 508
click at [790, 55] on button "Save" at bounding box center [785, 53] width 33 height 17
click at [788, 143] on button "Use setting" at bounding box center [791, 145] width 22 height 11
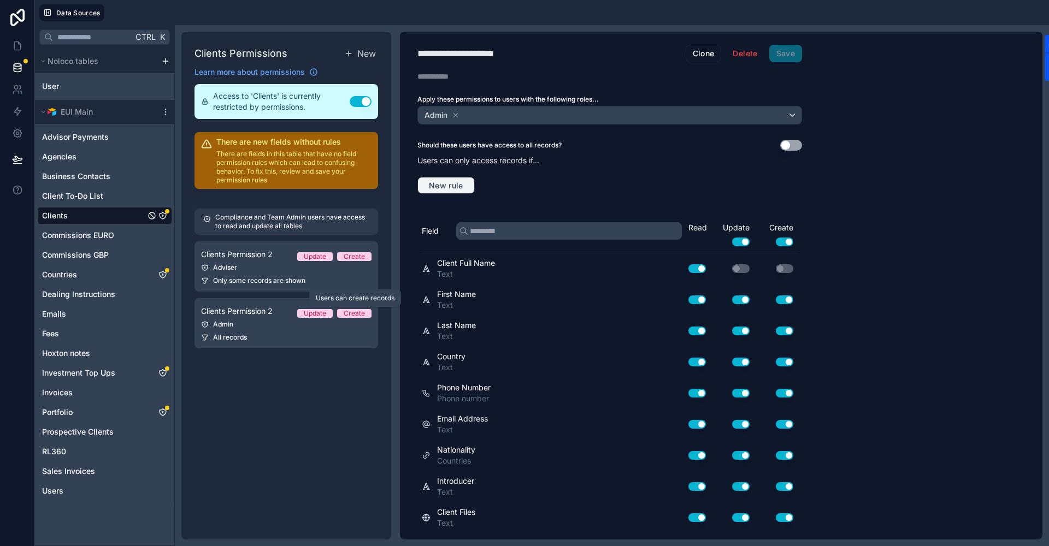
click at [453, 188] on span "New rule" at bounding box center [445, 186] width 43 height 10
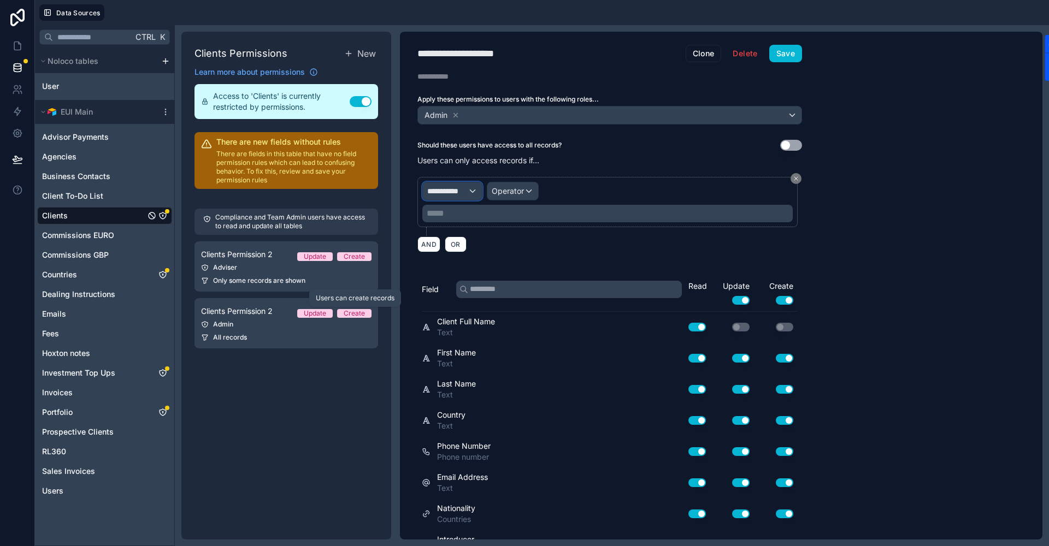
click at [468, 193] on div "**********" at bounding box center [452, 190] width 59 height 17
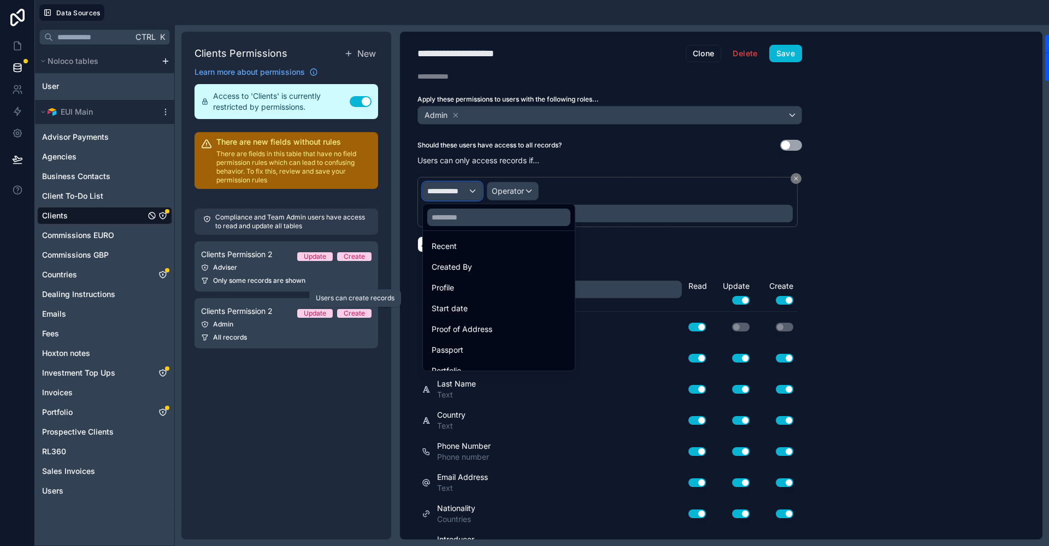
scroll to position [328, 0]
click at [67, 297] on div at bounding box center [524, 273] width 1049 height 546
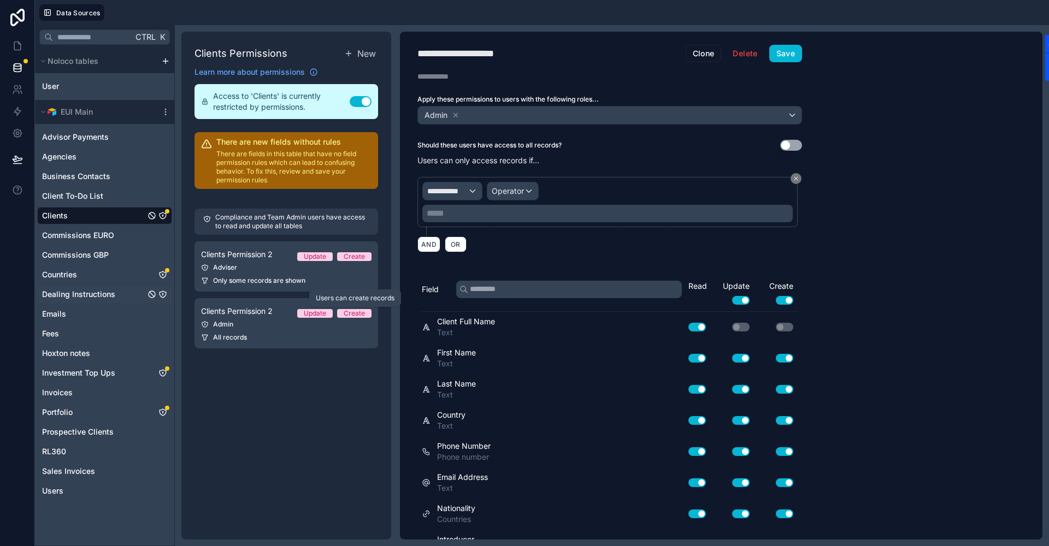
click at [67, 295] on span "Dealing Instructions" at bounding box center [78, 294] width 73 height 11
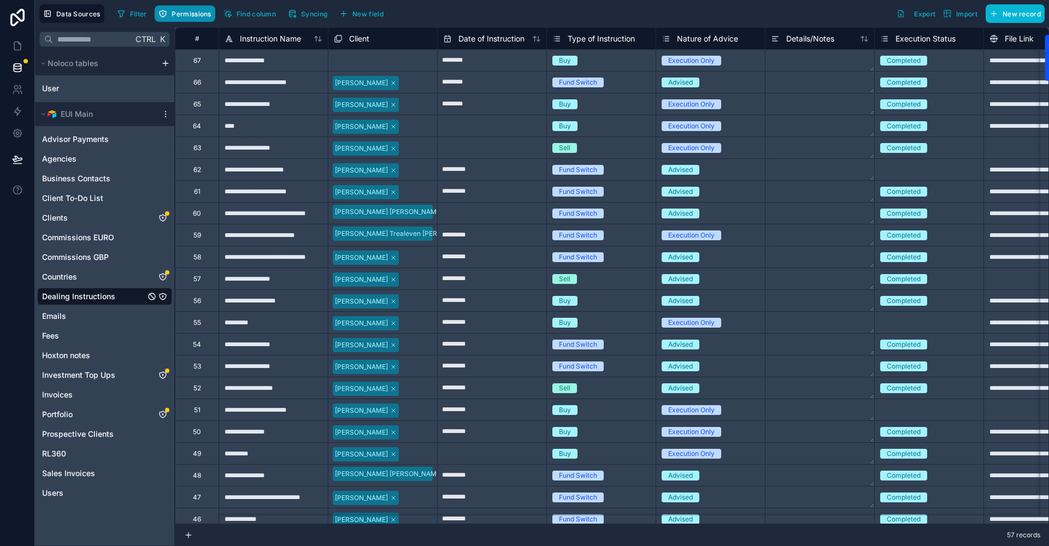
click at [192, 14] on span "Permissions" at bounding box center [191, 14] width 39 height 8
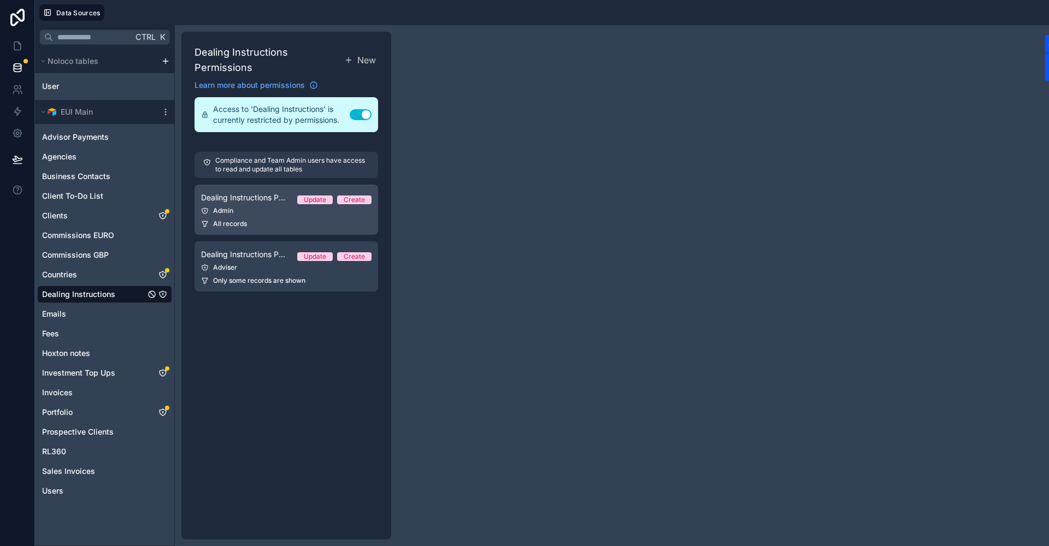
click at [275, 214] on div "Admin" at bounding box center [286, 210] width 170 height 9
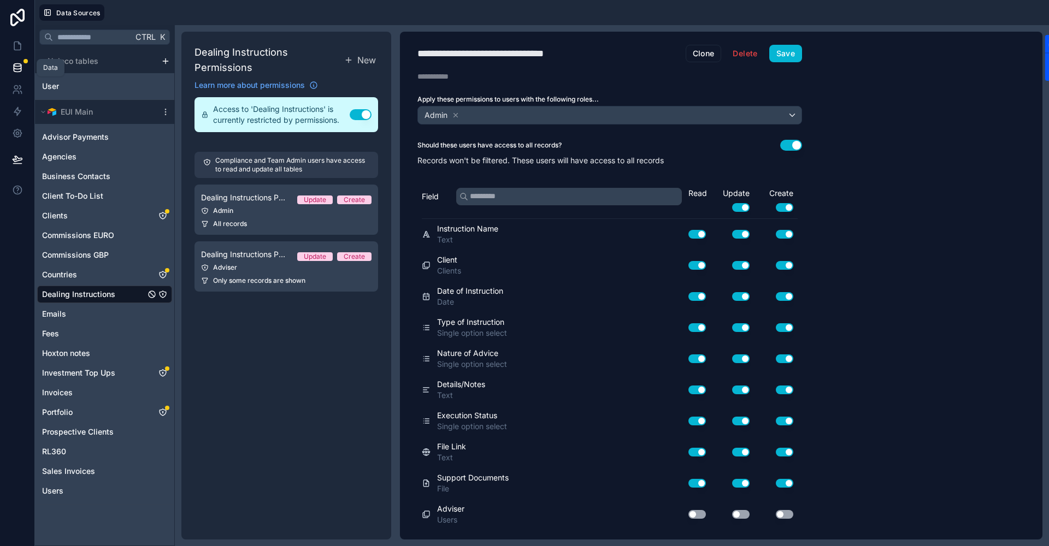
click at [16, 68] on icon at bounding box center [17, 67] width 11 height 11
click at [18, 47] on icon at bounding box center [17, 45] width 11 height 11
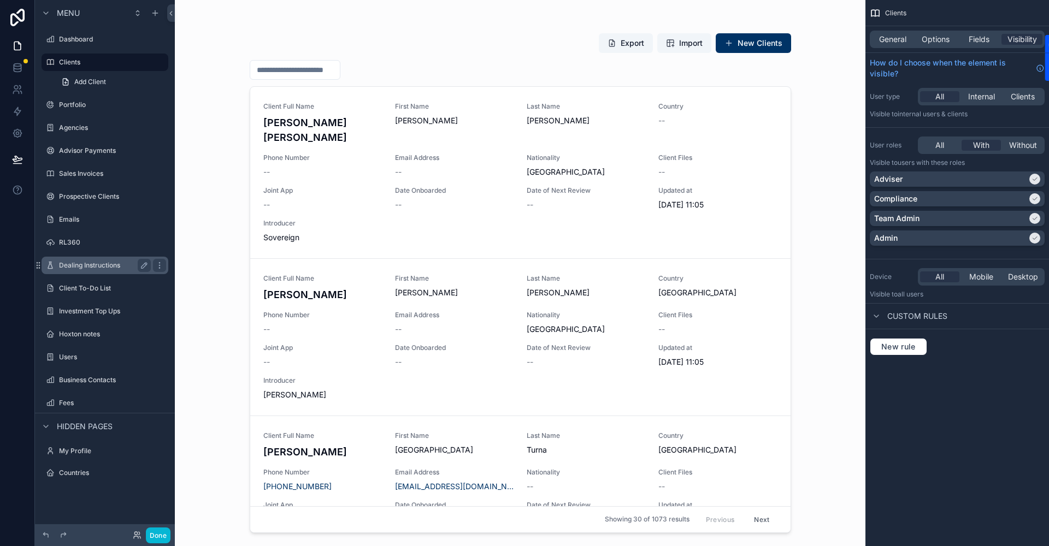
click at [92, 265] on label "Dealing Instructions" at bounding box center [102, 265] width 87 height 9
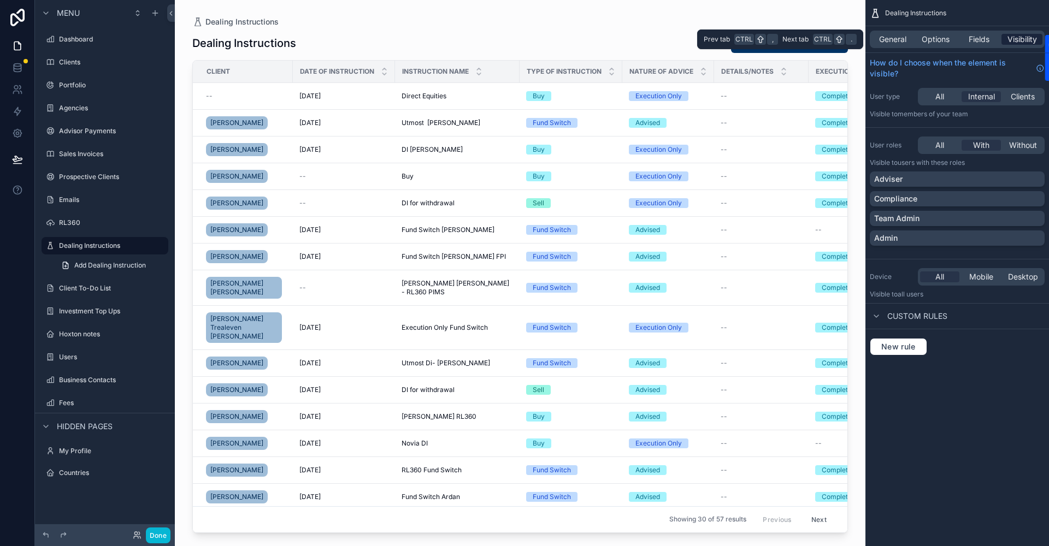
click at [1019, 38] on span "Visibility" at bounding box center [1021, 39] width 29 height 11
click at [983, 96] on span "Internal" at bounding box center [981, 96] width 27 height 11
click at [975, 177] on div "Adviser" at bounding box center [957, 179] width 166 height 11
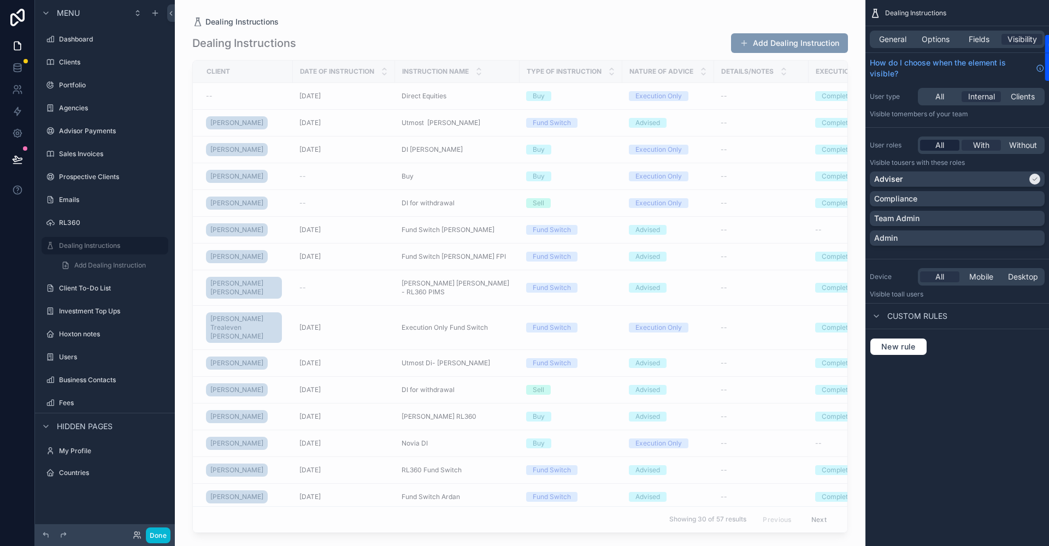
click at [936, 145] on span "All" at bounding box center [939, 145] width 9 height 11
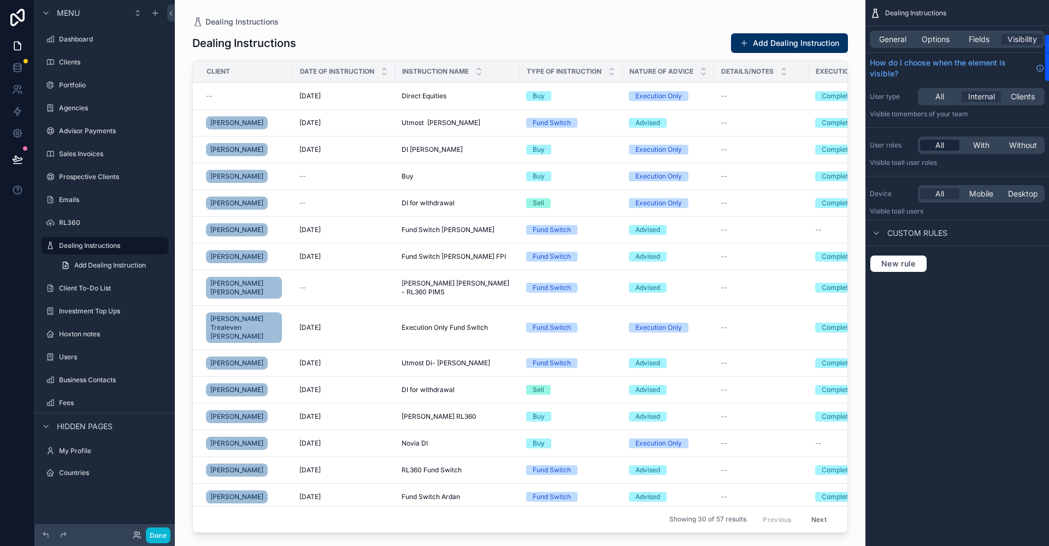
click at [937, 144] on span "All" at bounding box center [939, 145] width 9 height 11
drag, startPoint x: 977, startPoint y: 146, endPoint x: 958, endPoint y: 146, distance: 18.6
click at [977, 146] on span "With" at bounding box center [981, 145] width 16 height 11
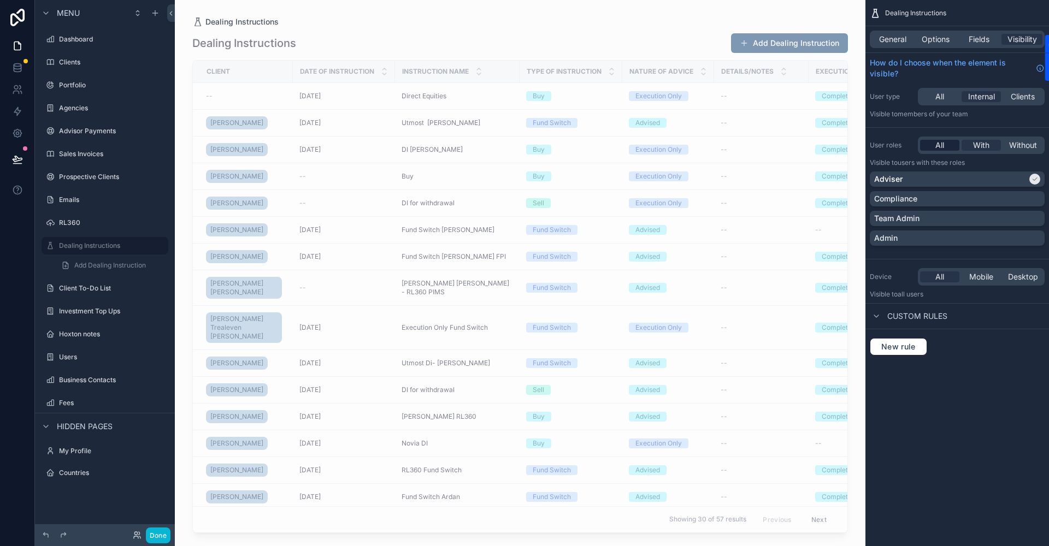
click at [944, 146] on div "All" at bounding box center [939, 145] width 39 height 11
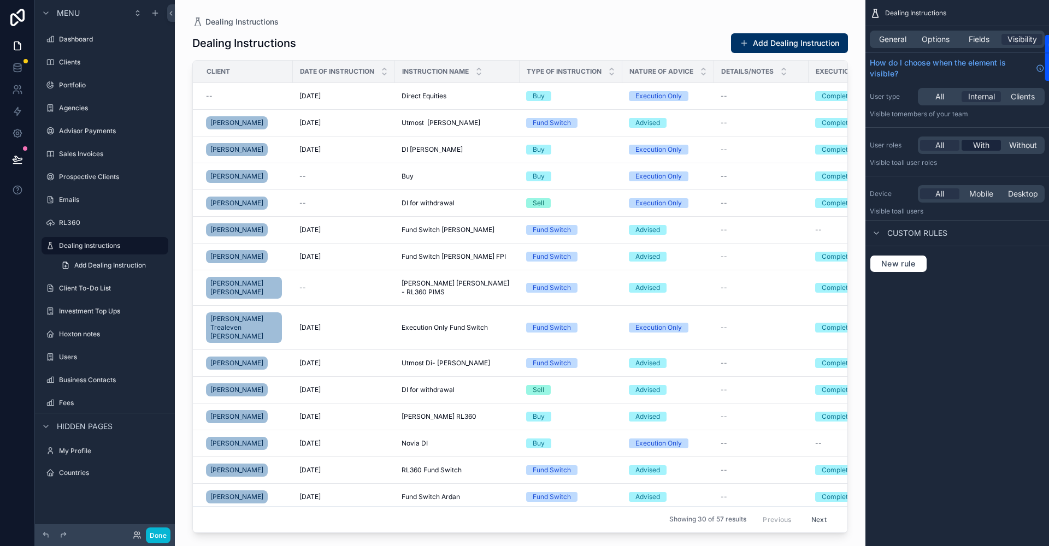
click at [983, 148] on span "With" at bounding box center [981, 145] width 16 height 11
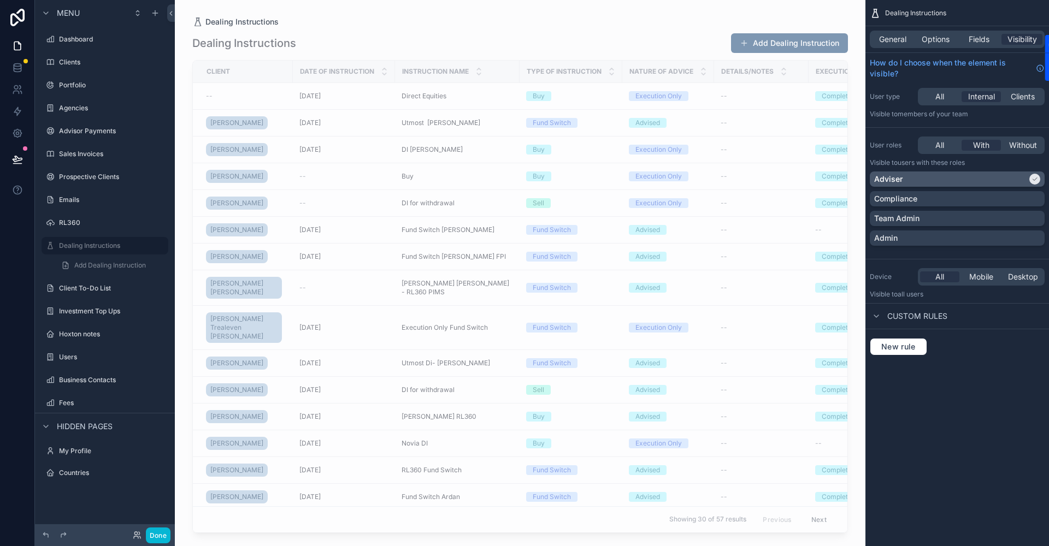
click at [1029, 175] on div "Adviser" at bounding box center [957, 179] width 166 height 11
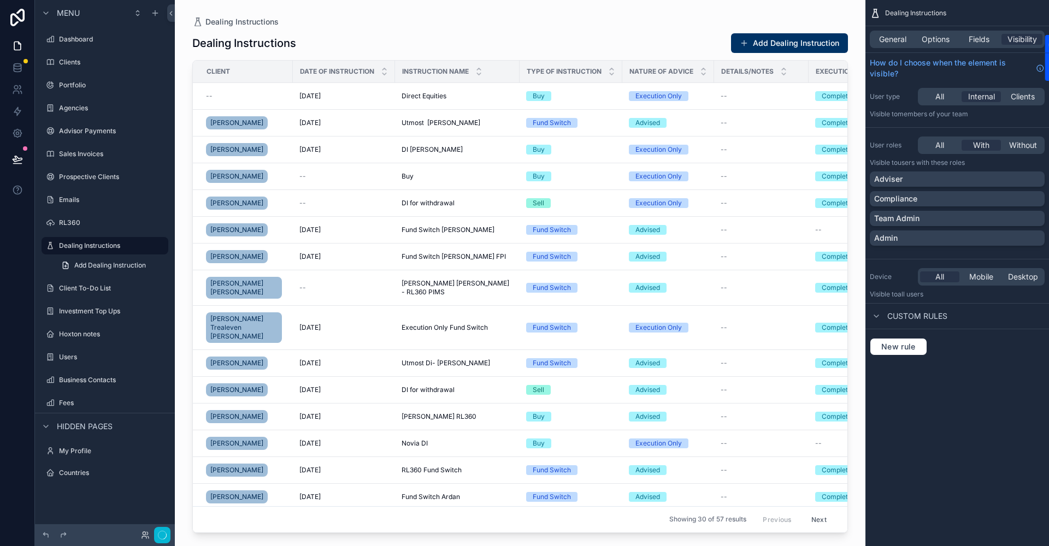
click at [1037, 179] on div "Adviser" at bounding box center [957, 179] width 166 height 11
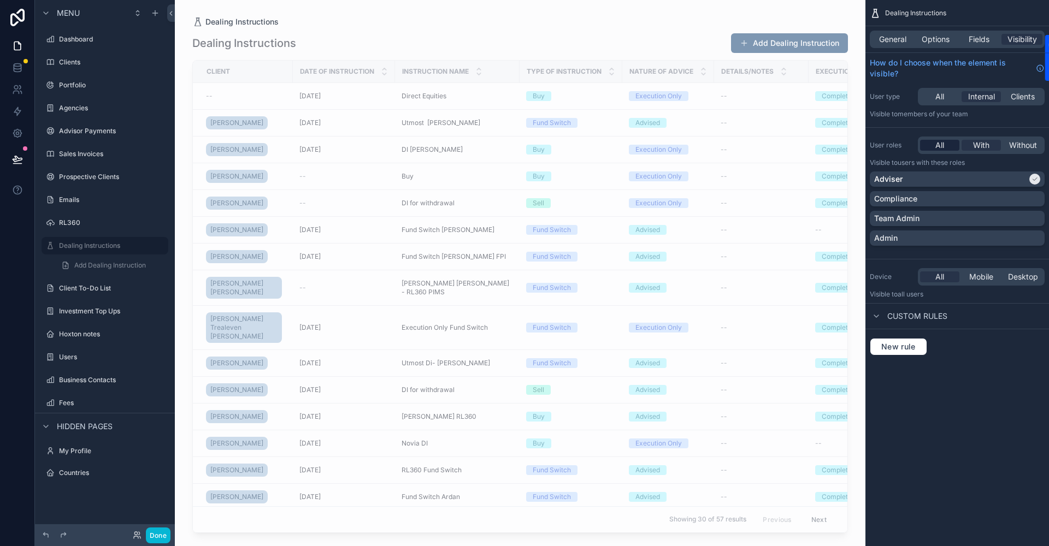
click at [947, 147] on div "All" at bounding box center [939, 145] width 39 height 11
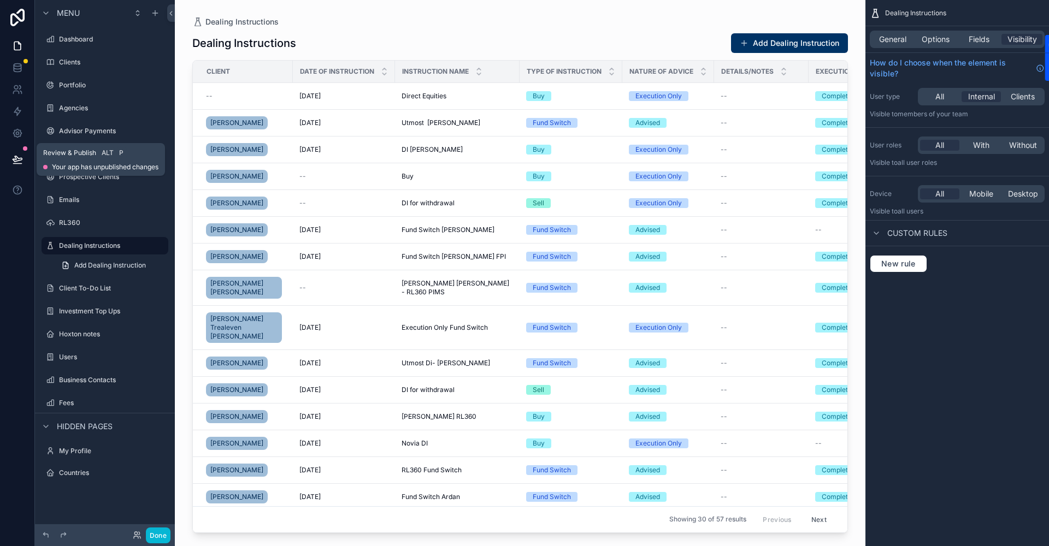
click at [12, 154] on icon at bounding box center [17, 159] width 11 height 11
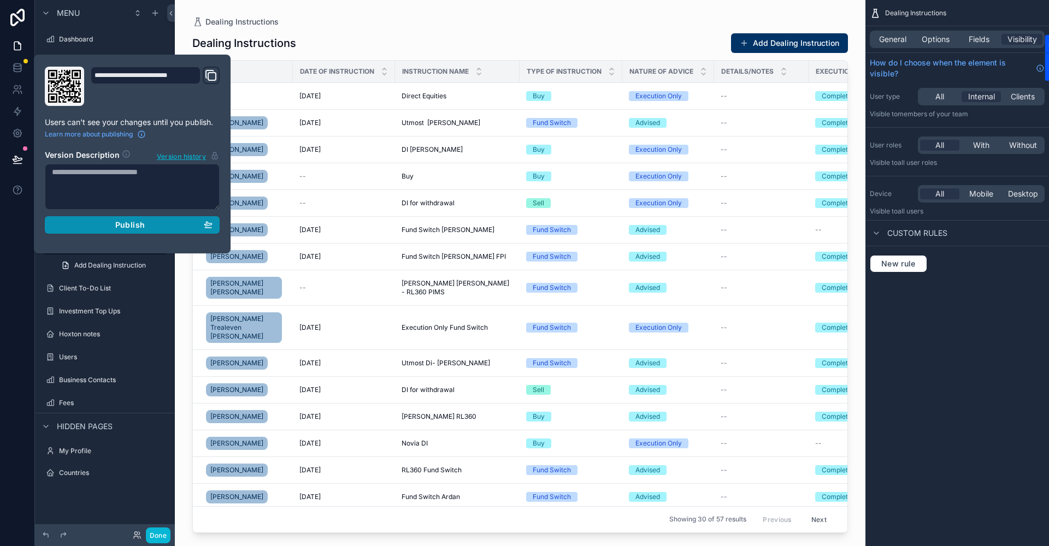
click at [148, 224] on div "Publish" at bounding box center [132, 225] width 161 height 10
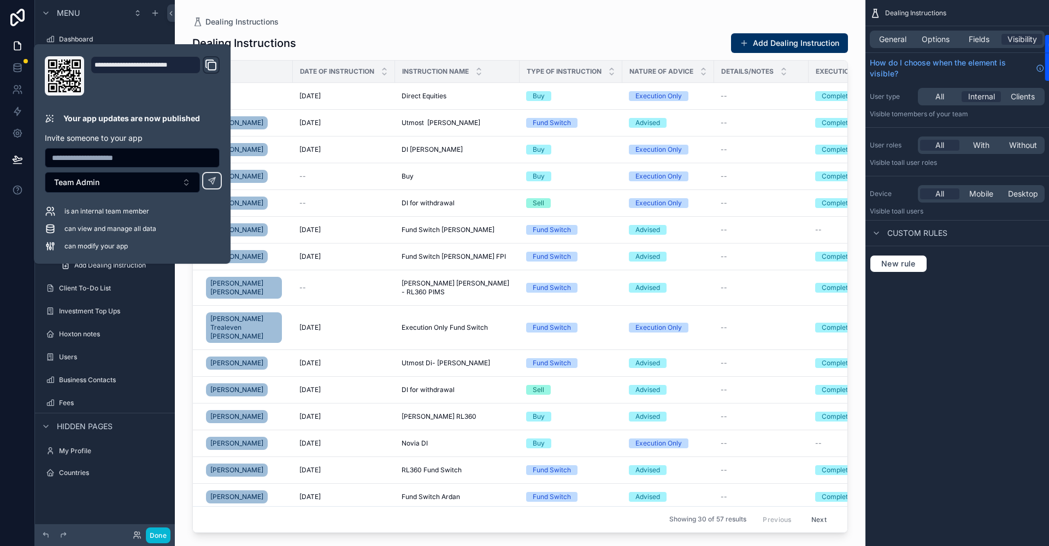
click at [4, 407] on div at bounding box center [17, 273] width 35 height 546
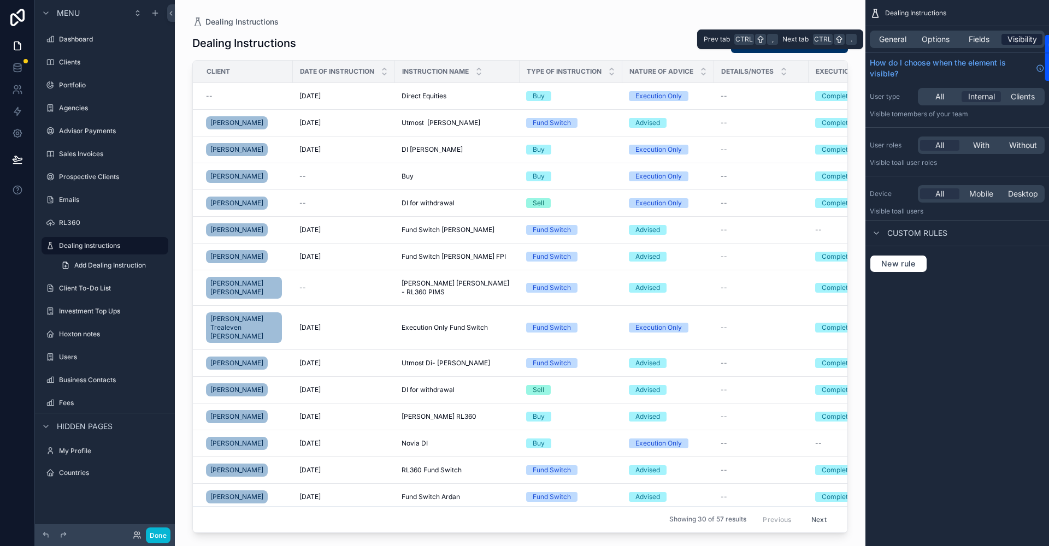
drag, startPoint x: 1020, startPoint y: 37, endPoint x: 1013, endPoint y: 38, distance: 6.6
click at [1014, 38] on span "Visibility" at bounding box center [1021, 39] width 29 height 11
click at [947, 95] on div "All" at bounding box center [939, 96] width 39 height 11
click at [940, 143] on span "All" at bounding box center [939, 145] width 9 height 11
click at [876, 232] on icon "scrollable content" at bounding box center [876, 233] width 9 height 9
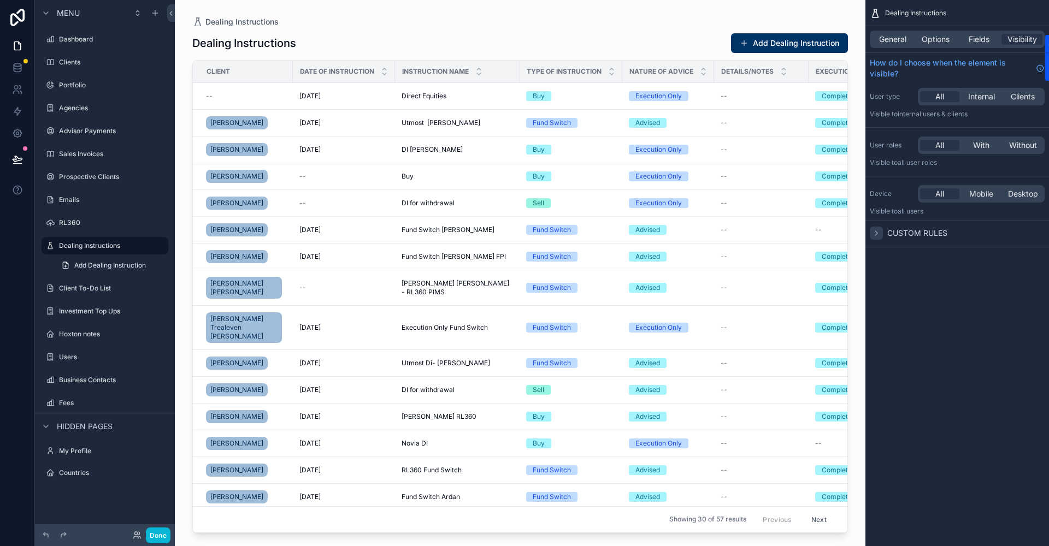
click at [876, 232] on icon "scrollable content" at bounding box center [876, 233] width 9 height 9
click at [12, 156] on icon at bounding box center [17, 159] width 11 height 11
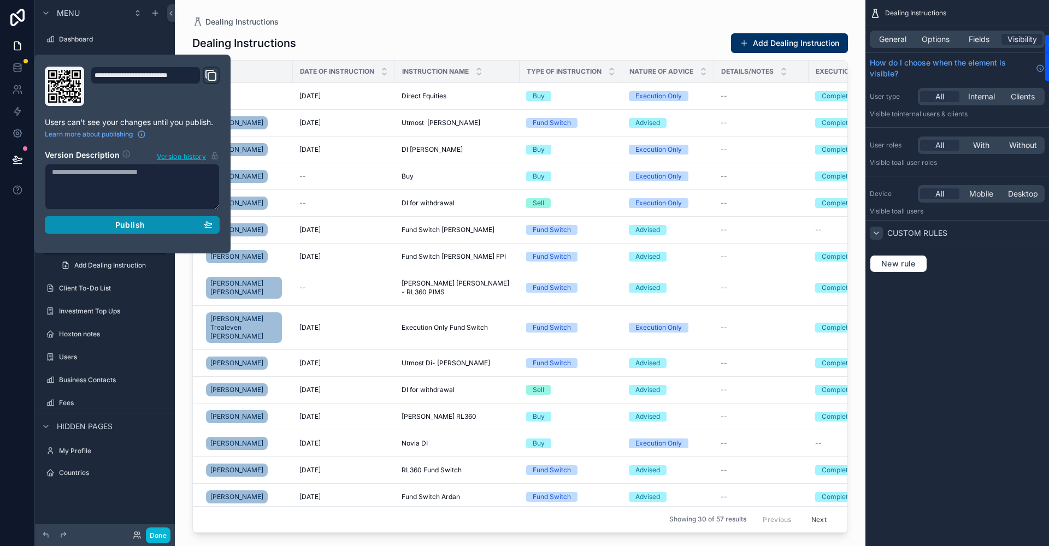
click at [127, 220] on span "Publish" at bounding box center [129, 225] width 29 height 10
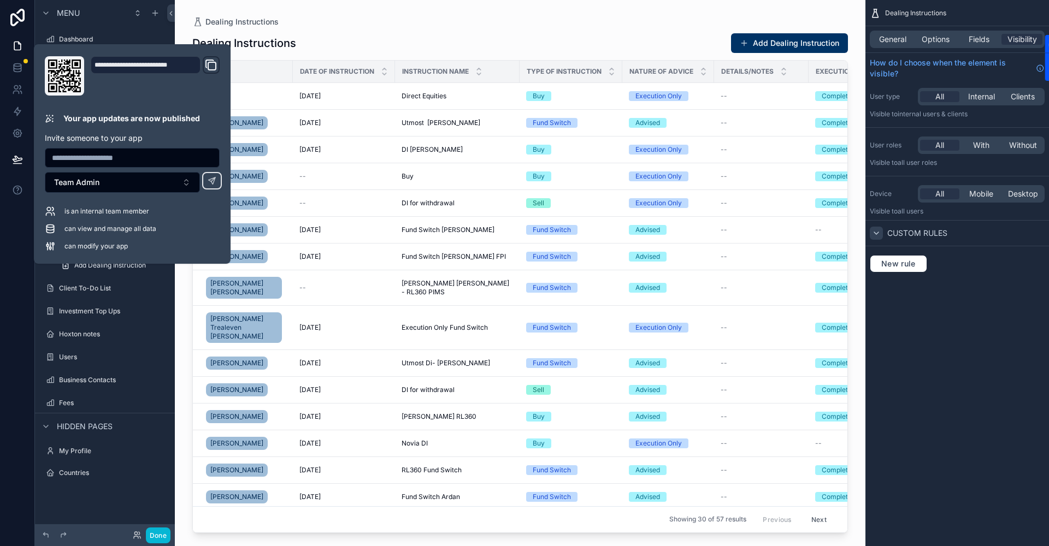
click at [7, 273] on div at bounding box center [17, 273] width 35 height 546
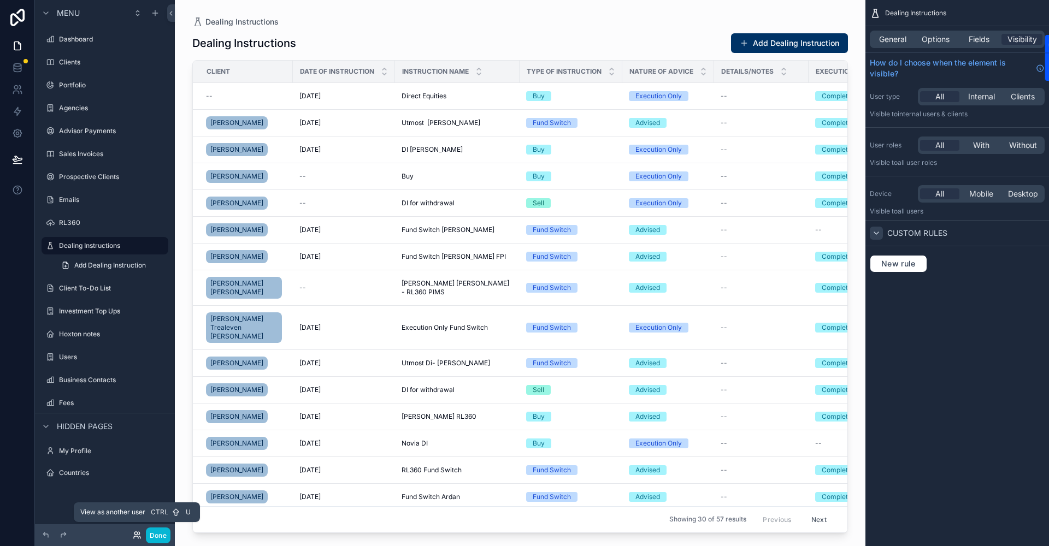
click at [139, 533] on icon at bounding box center [138, 533] width 1 height 3
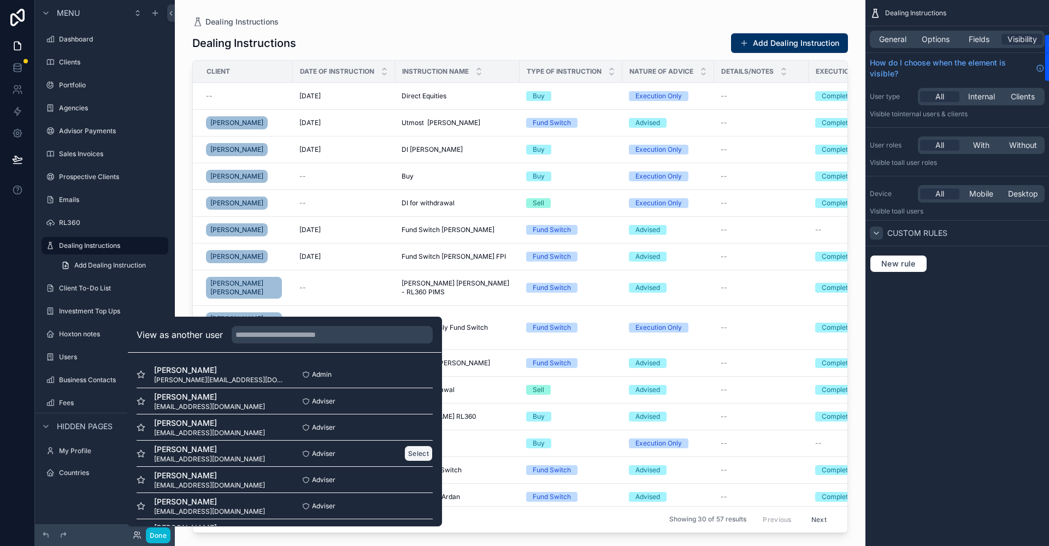
click at [421, 456] on button "Select" at bounding box center [418, 454] width 28 height 16
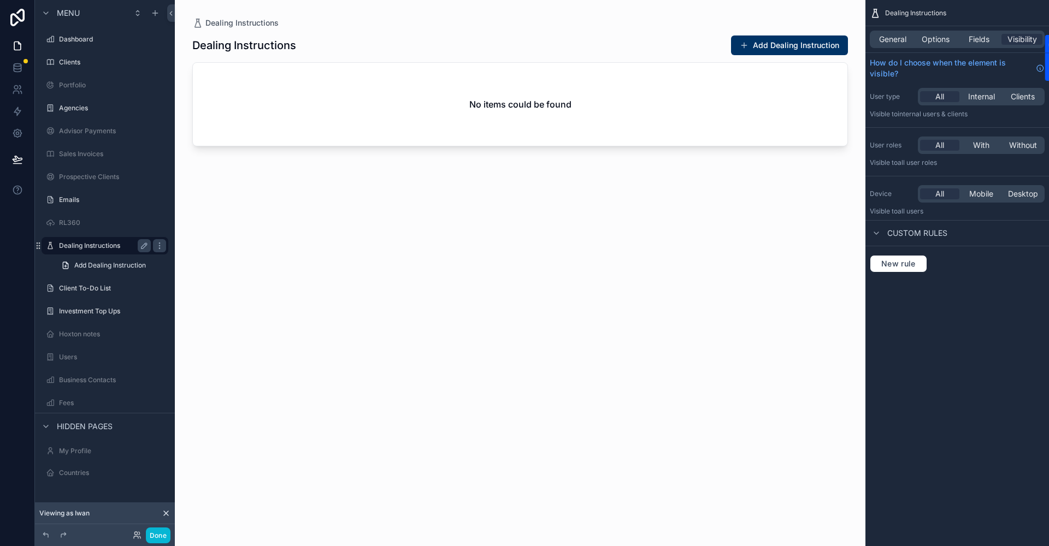
click at [107, 245] on label "Dealing Instructions" at bounding box center [102, 245] width 87 height 9
click at [95, 264] on span "Add Dealing Instruction" at bounding box center [110, 265] width 72 height 9
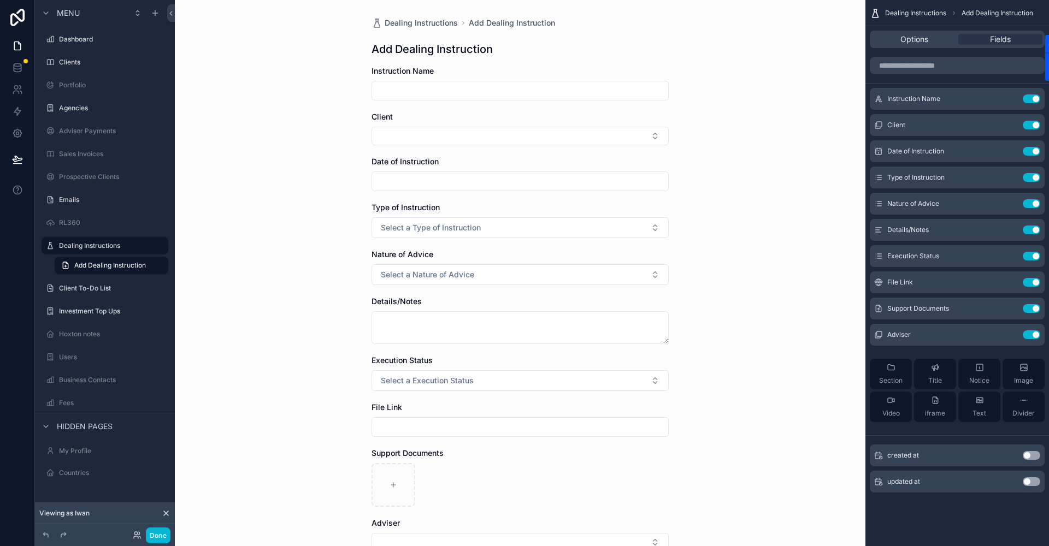
click at [163, 516] on icon at bounding box center [166, 513] width 9 height 9
drag, startPoint x: 158, startPoint y: 536, endPoint x: 202, endPoint y: 538, distance: 43.8
click at [161, 536] on button "Done" at bounding box center [158, 536] width 25 height 16
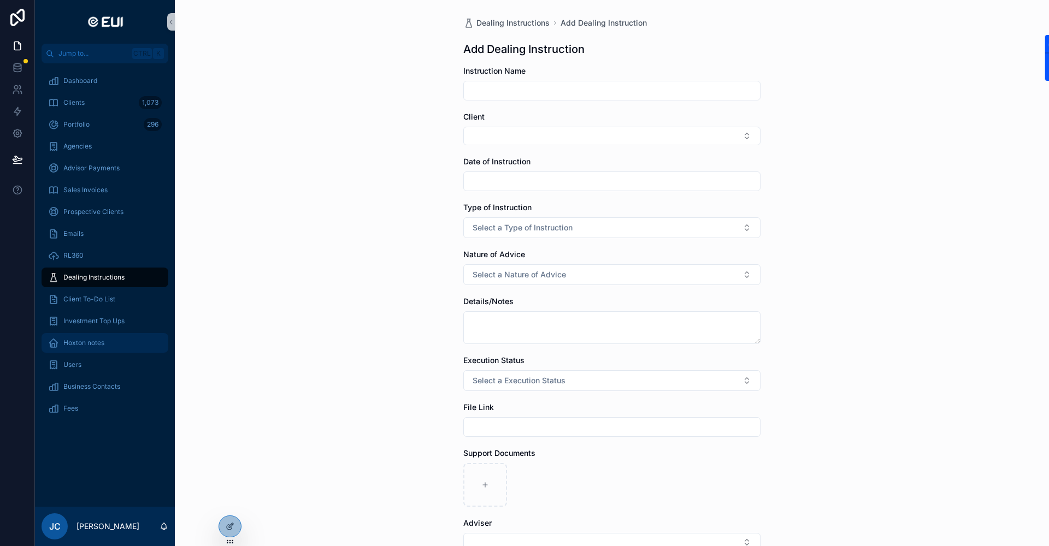
click at [97, 344] on span "Hoxton notes" at bounding box center [83, 343] width 41 height 9
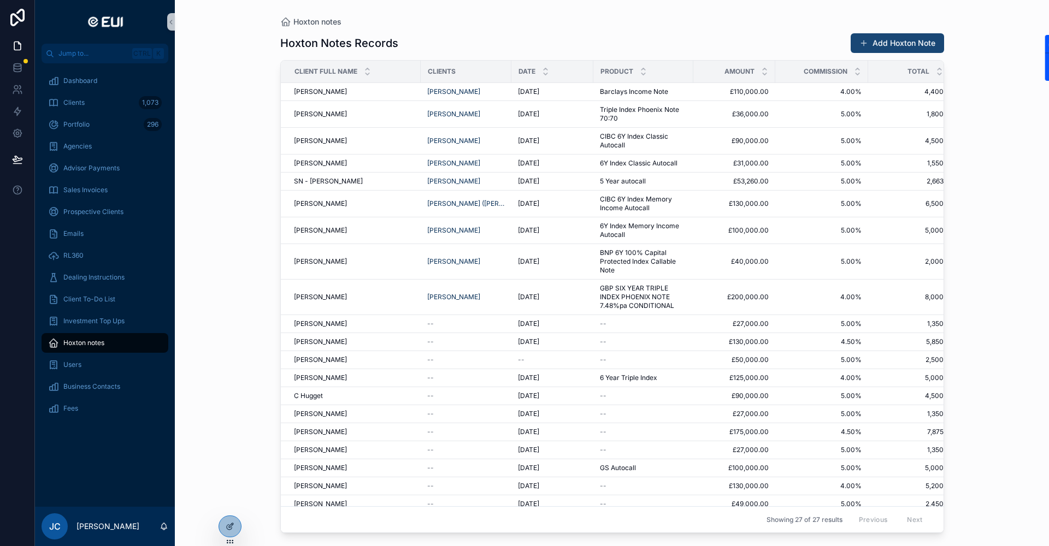
click at [884, 42] on button "Add Hoxton Note" at bounding box center [897, 43] width 93 height 20
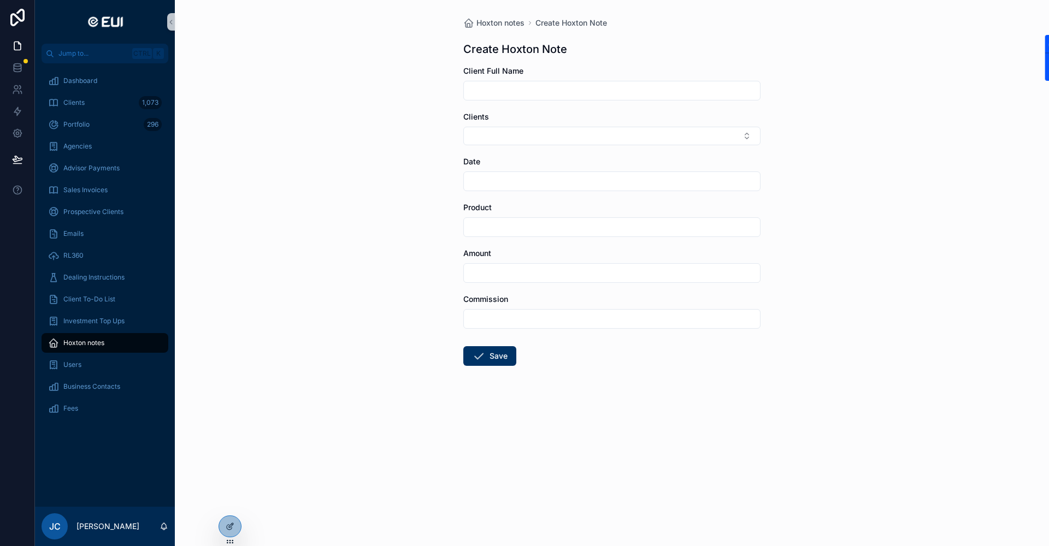
click at [515, 93] on input "scrollable content" at bounding box center [612, 90] width 296 height 15
type input "*******"
click at [489, 125] on div "Clients" at bounding box center [611, 128] width 297 height 34
drag, startPoint x: 489, startPoint y: 125, endPoint x: 481, endPoint y: 134, distance: 12.0
click at [481, 134] on button "Select Button" at bounding box center [611, 136] width 297 height 19
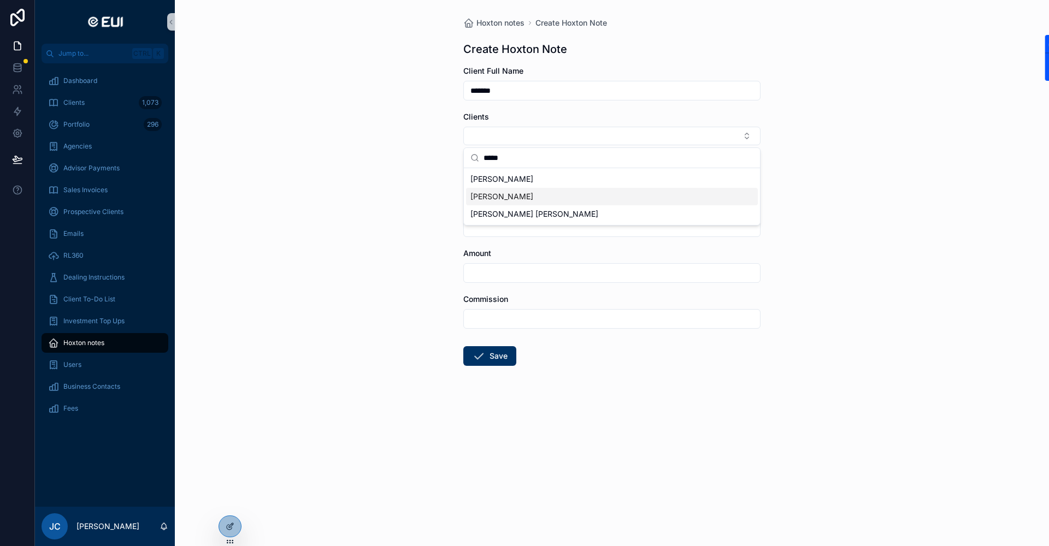
type input "*****"
click at [505, 192] on span "[PERSON_NAME]" at bounding box center [501, 196] width 63 height 11
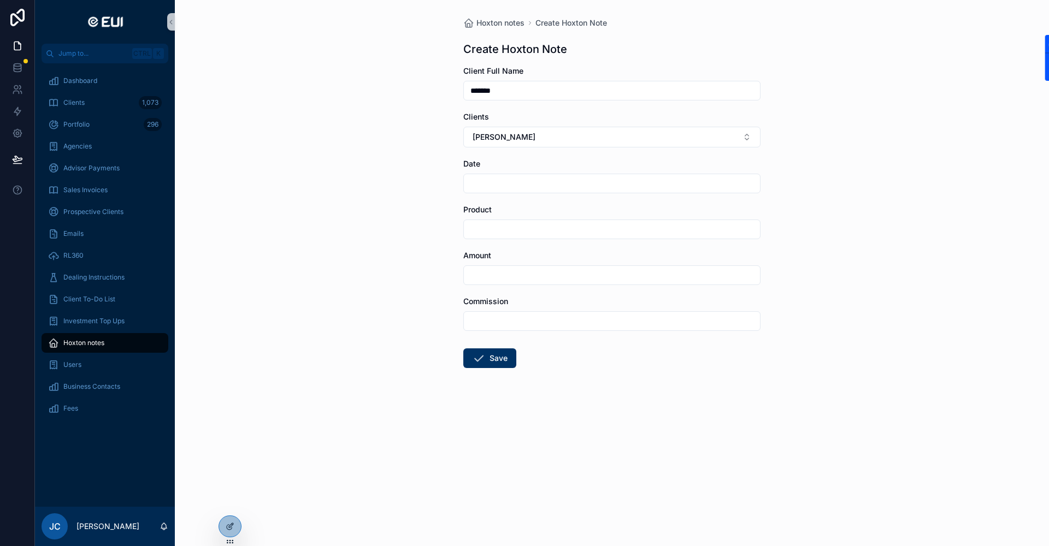
click at [494, 191] on div "scrollable content" at bounding box center [611, 184] width 297 height 20
click at [494, 186] on input "scrollable content" at bounding box center [612, 183] width 296 height 15
click at [623, 210] on button "[DATE]" at bounding box center [612, 210] width 43 height 20
type input "********"
click at [505, 222] on input "scrollable content" at bounding box center [612, 229] width 296 height 15
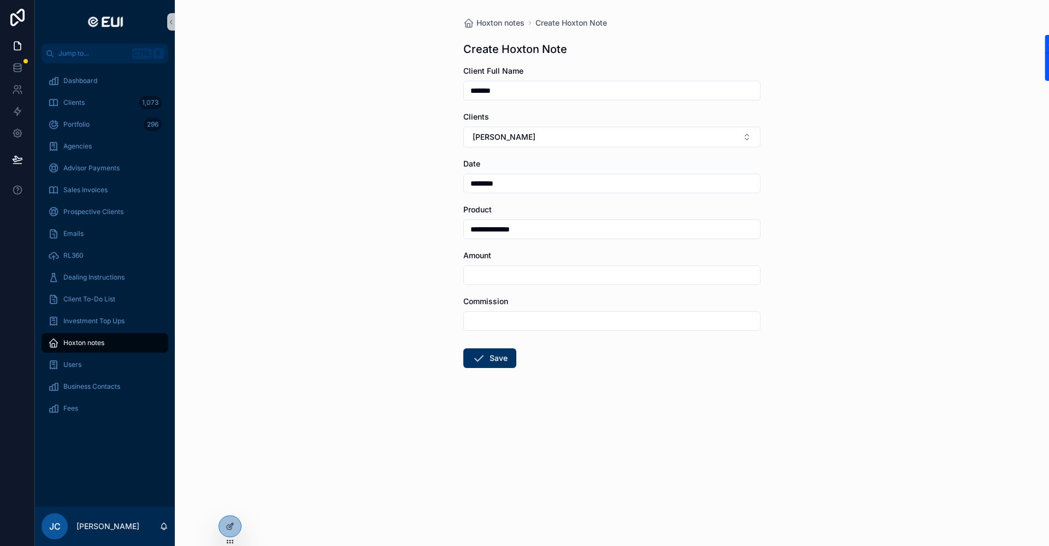
type input "**********"
click at [482, 262] on div "Amount" at bounding box center [611, 267] width 297 height 35
click at [477, 270] on input "scrollable content" at bounding box center [612, 275] width 296 height 15
type input "**********"
drag, startPoint x: 477, startPoint y: 316, endPoint x: 546, endPoint y: 323, distance: 69.2
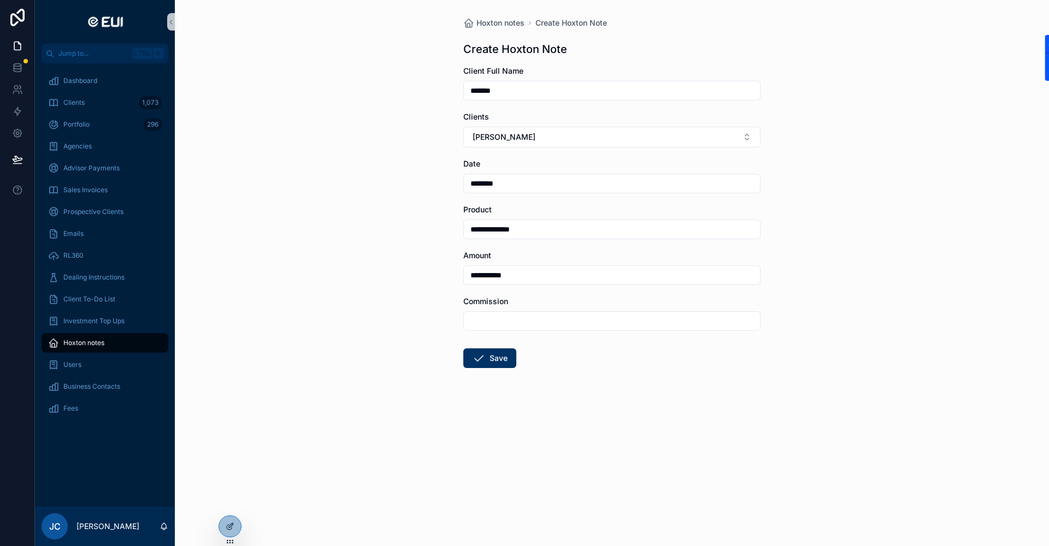
click at [477, 316] on input "scrollable content" at bounding box center [612, 321] width 296 height 15
type input "*****"
click at [470, 355] on button "Save" at bounding box center [489, 359] width 53 height 20
